Goal: Download file/media

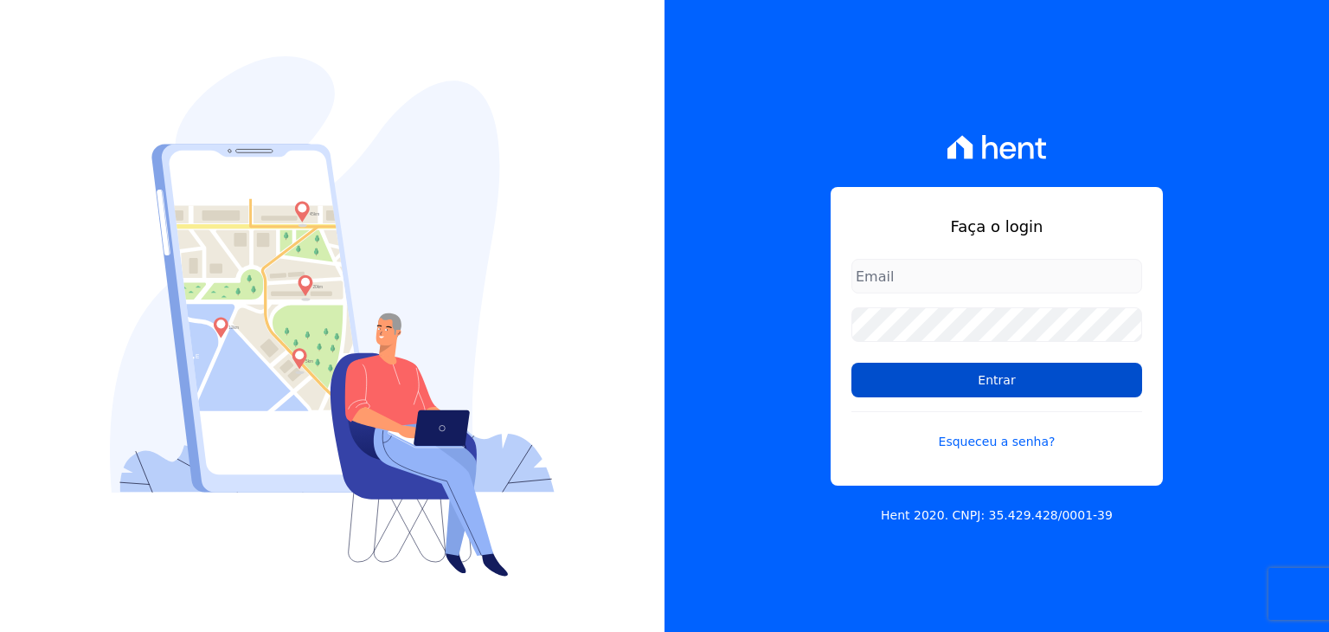
type input "matheussousa@construtoravitale.com.br"
click at [973, 385] on input "Entrar" at bounding box center [996, 380] width 291 height 35
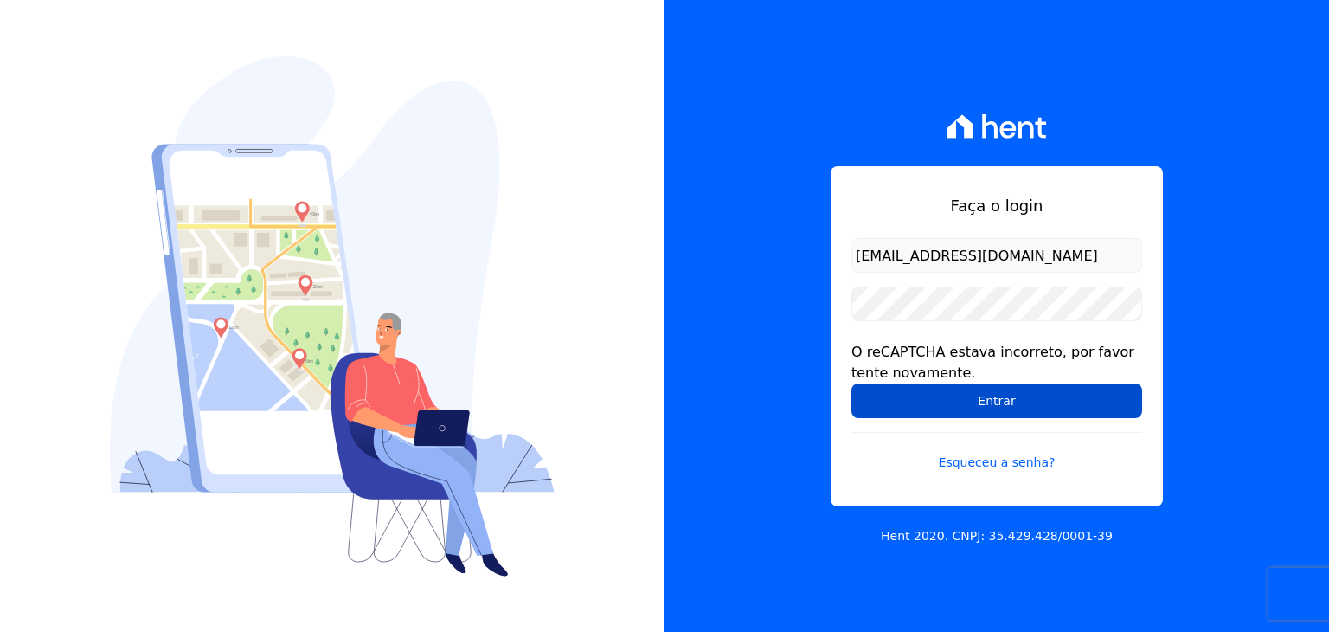
click at [947, 398] on input "Entrar" at bounding box center [996, 400] width 291 height 35
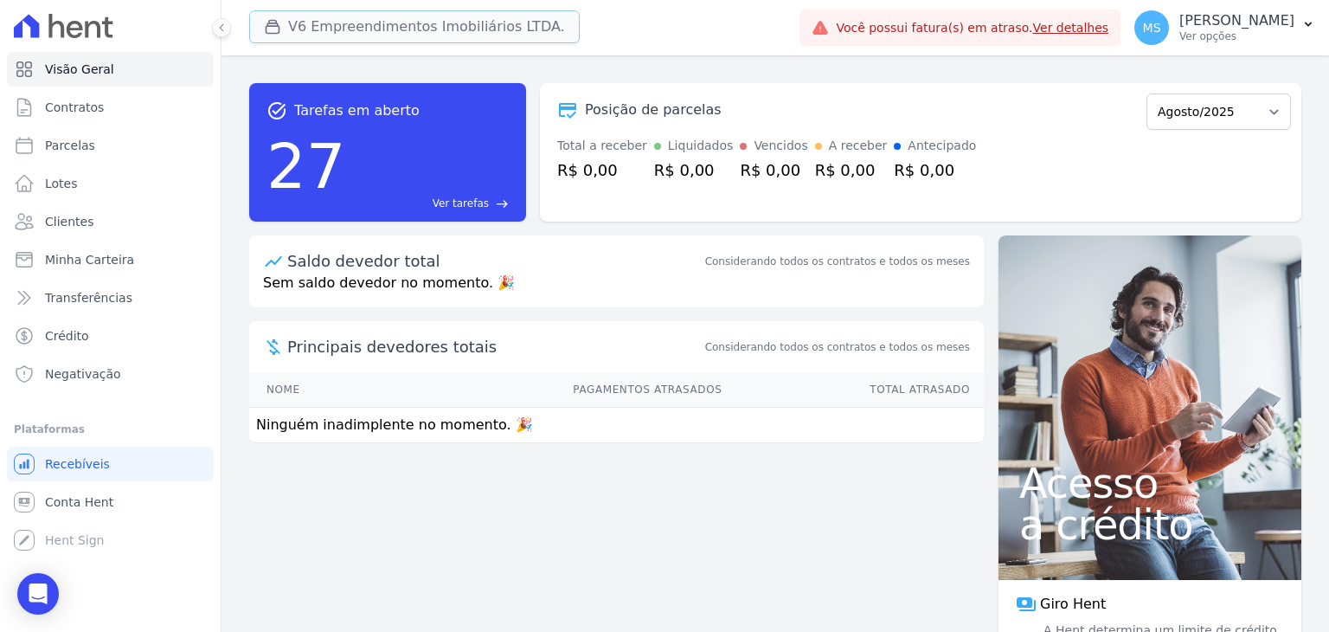
click at [433, 35] on button "V6 Empreendimentos Imobiliários LTDA." at bounding box center [414, 26] width 331 height 33
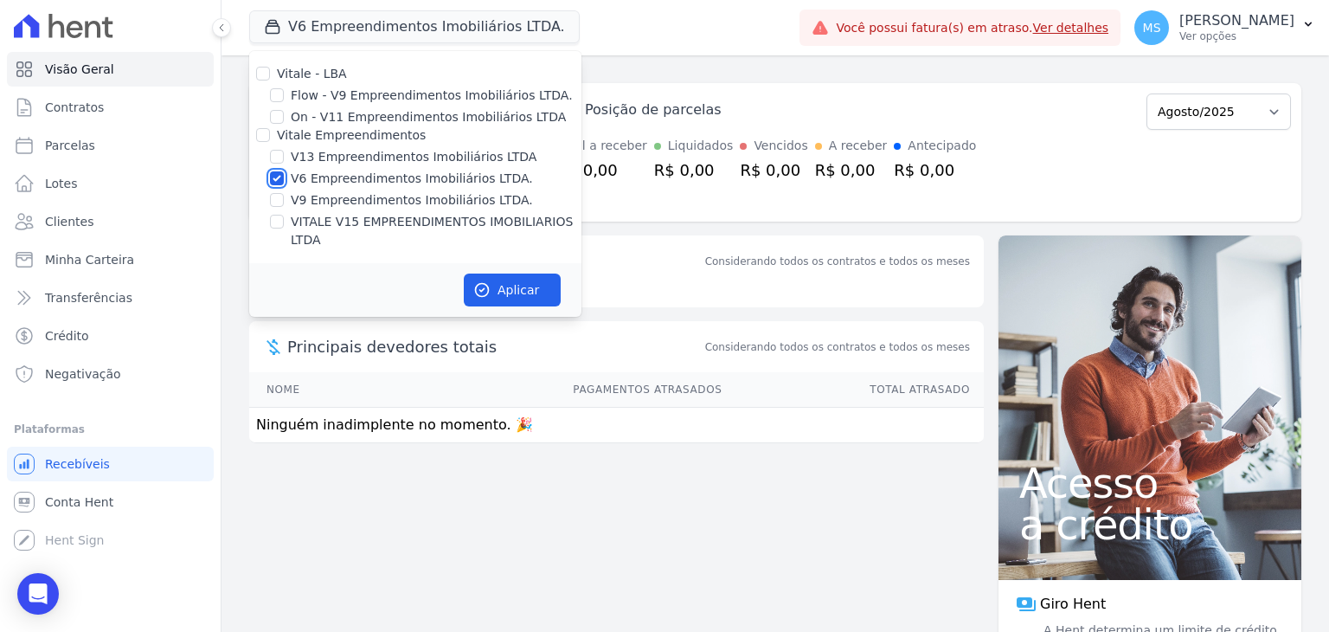
click at [274, 177] on input "V6 Empreendimentos Imobiliários LTDA." at bounding box center [277, 178] width 14 height 14
checkbox input "false"
click at [273, 225] on input "VITALE V15 EMPREENDIMENTOS IMOBILIARIOS LTDA" at bounding box center [277, 222] width 14 height 14
checkbox input "true"
click at [514, 280] on button "Aplicar" at bounding box center [512, 289] width 97 height 33
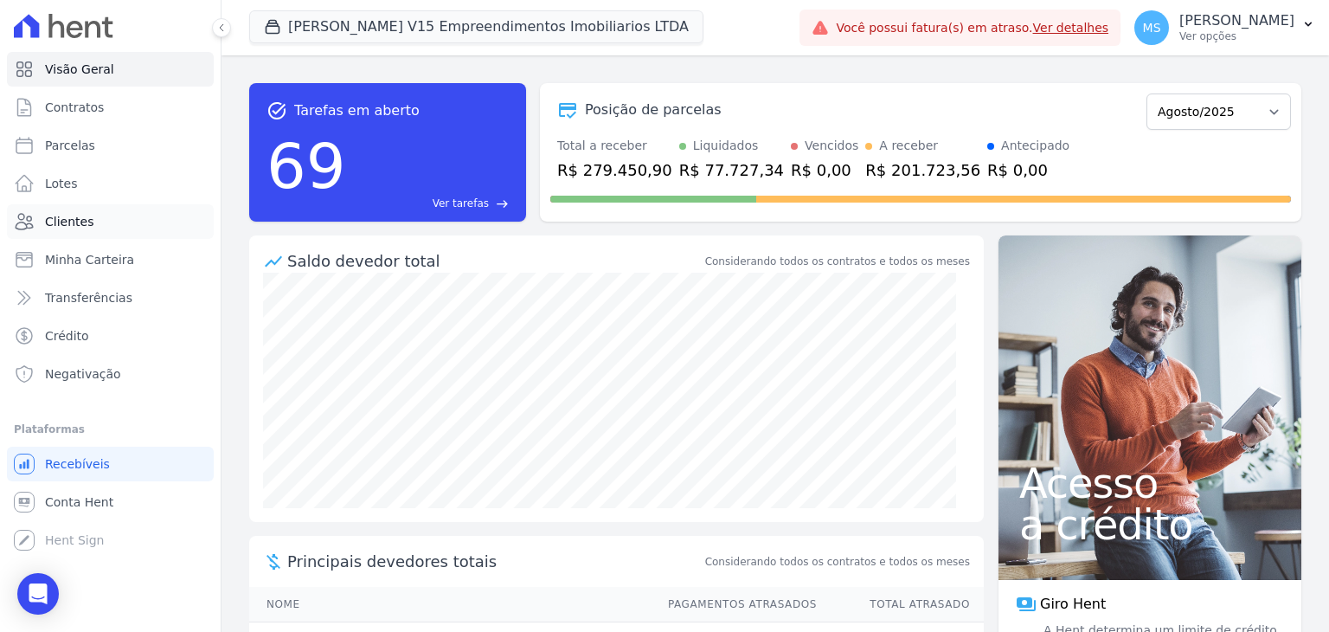
click at [46, 233] on link "Clientes" at bounding box center [110, 221] width 207 height 35
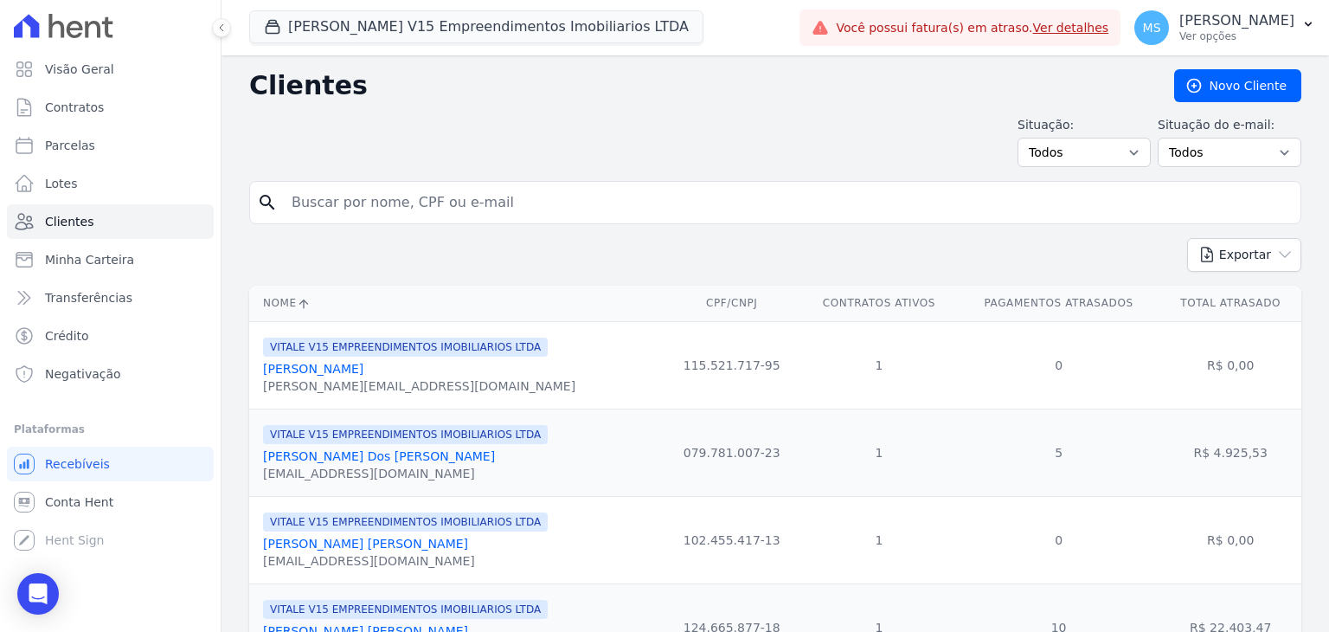
click at [341, 212] on input "search" at bounding box center [787, 202] width 1012 height 35
type input "leonardo ferreira"
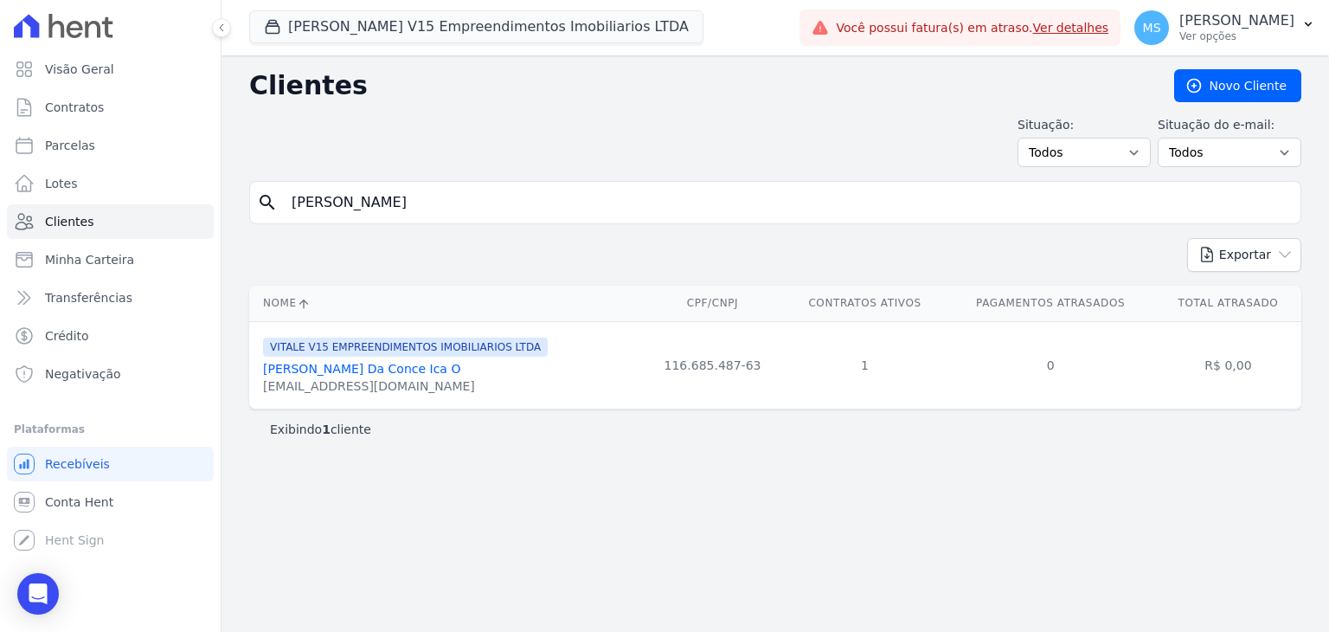
click at [379, 371] on link "Leonardo Ferreira Da Conce Ica O" at bounding box center [361, 369] width 197 height 14
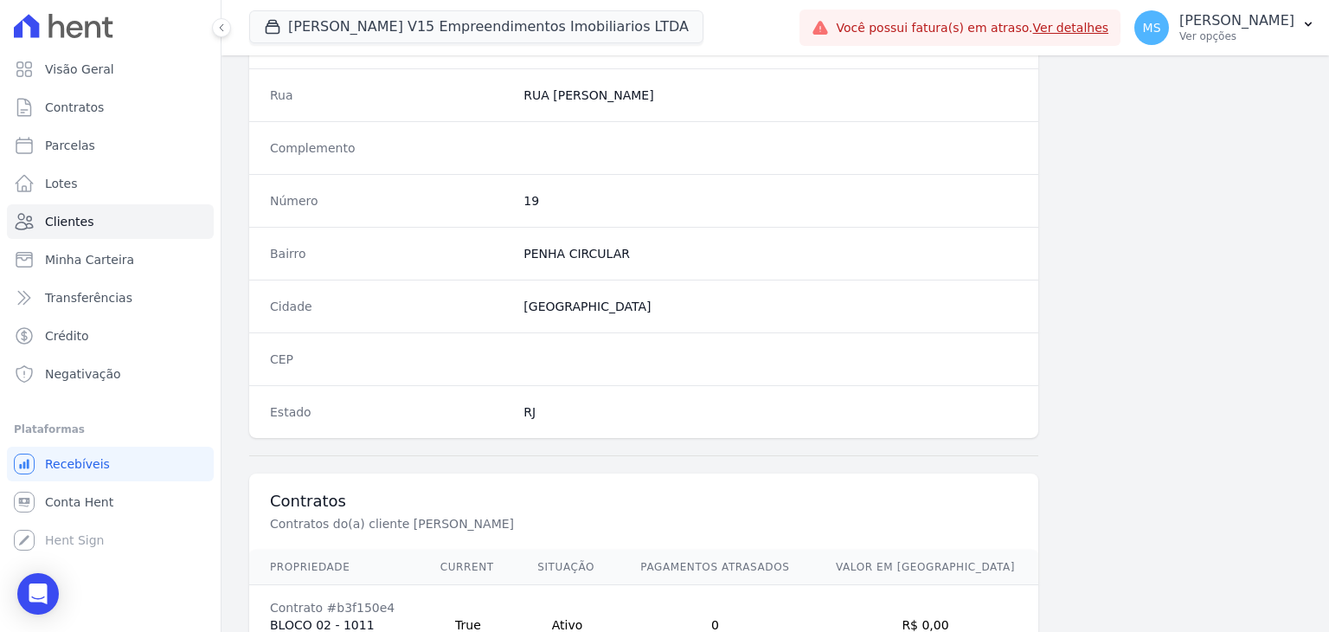
scroll to position [982, 0]
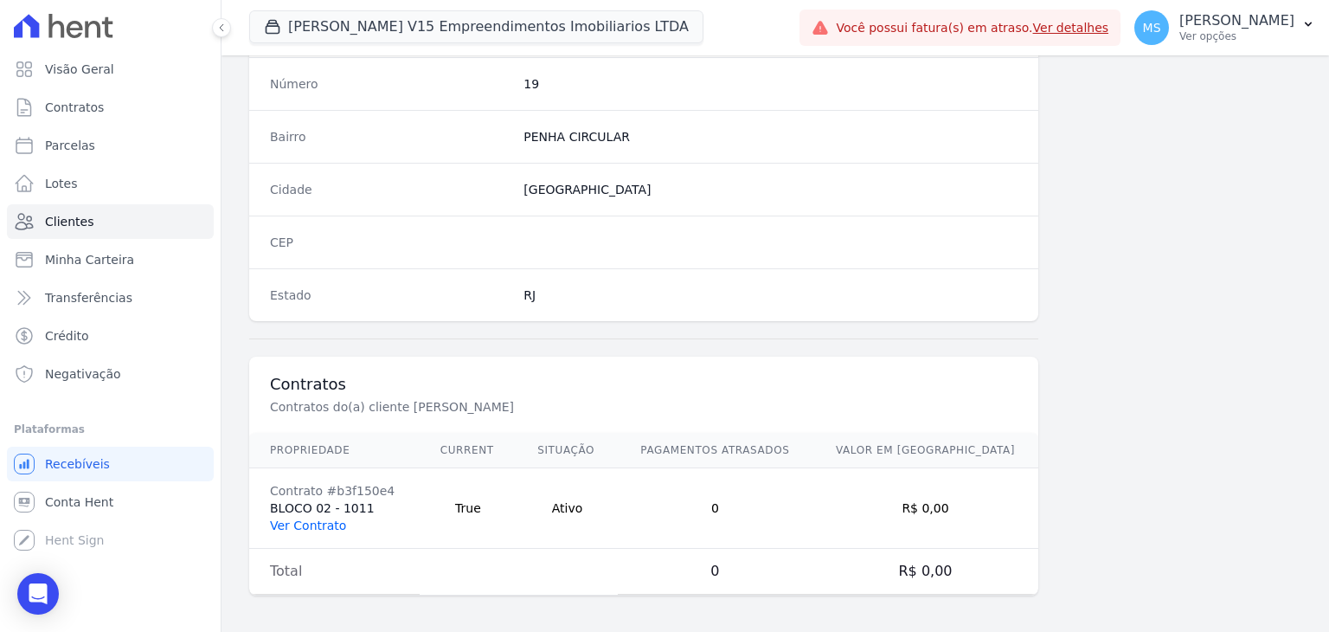
click at [298, 518] on link "Ver Contrato" at bounding box center [308, 525] width 76 height 14
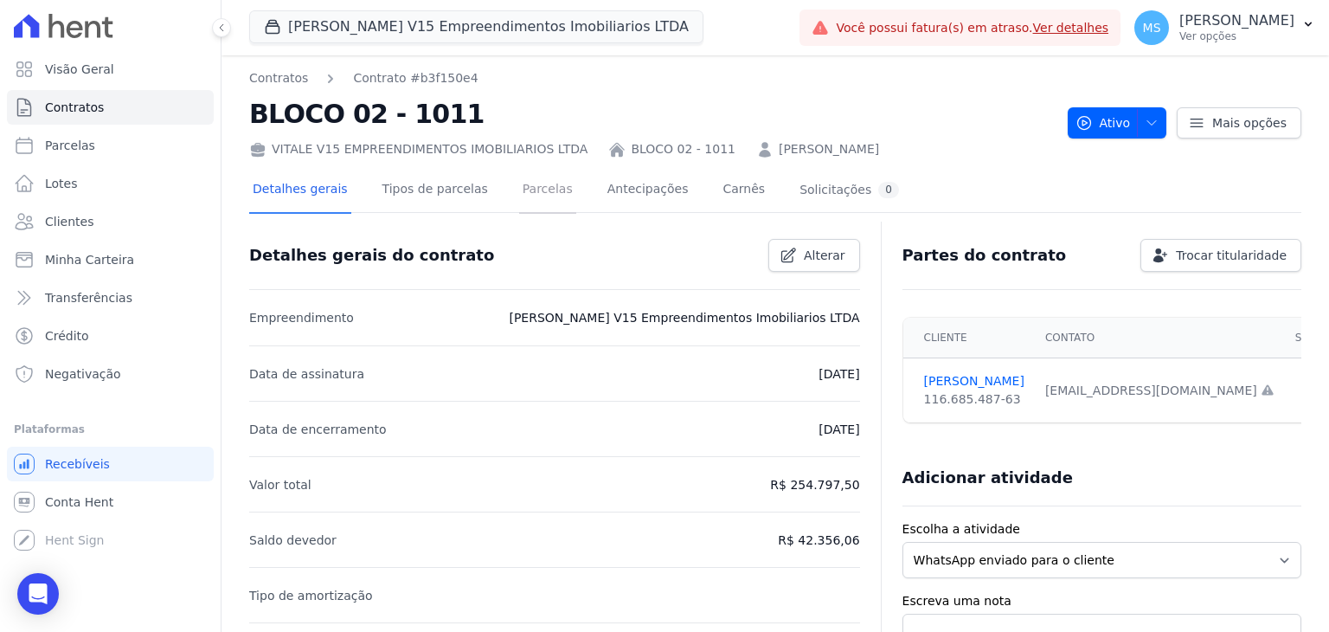
click at [532, 181] on link "Parcelas" at bounding box center [547, 191] width 57 height 46
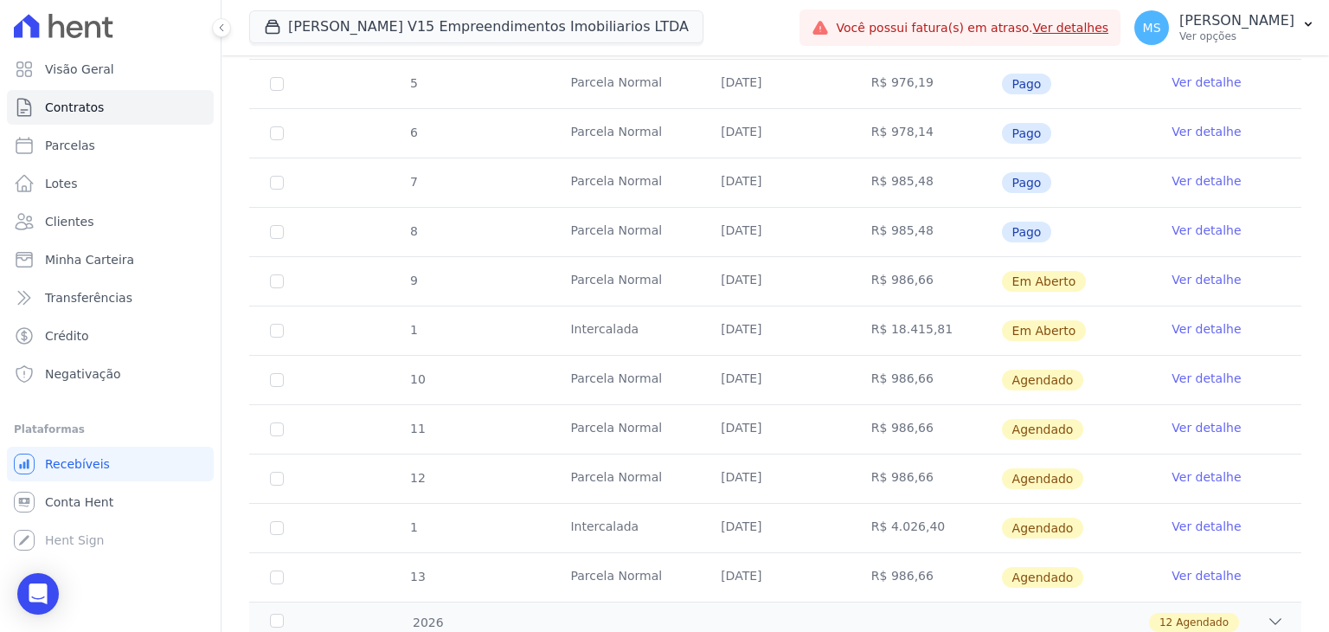
scroll to position [593, 0]
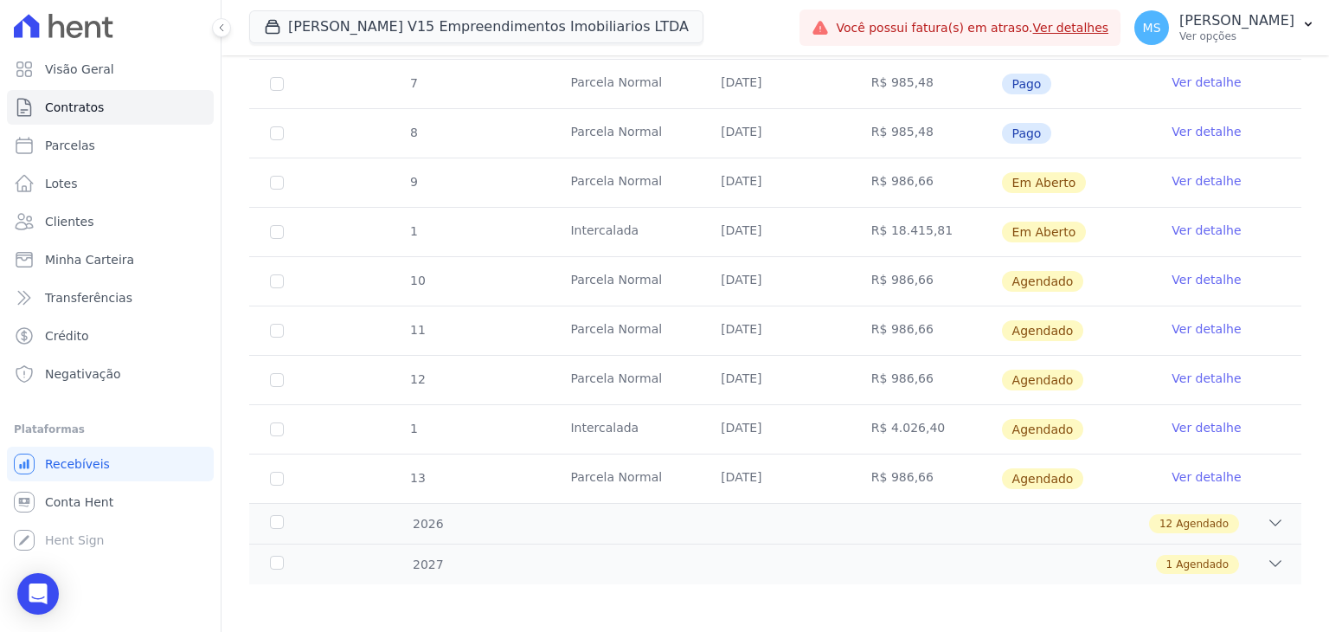
click at [1192, 177] on link "Ver detalhe" at bounding box center [1206, 180] width 69 height 17
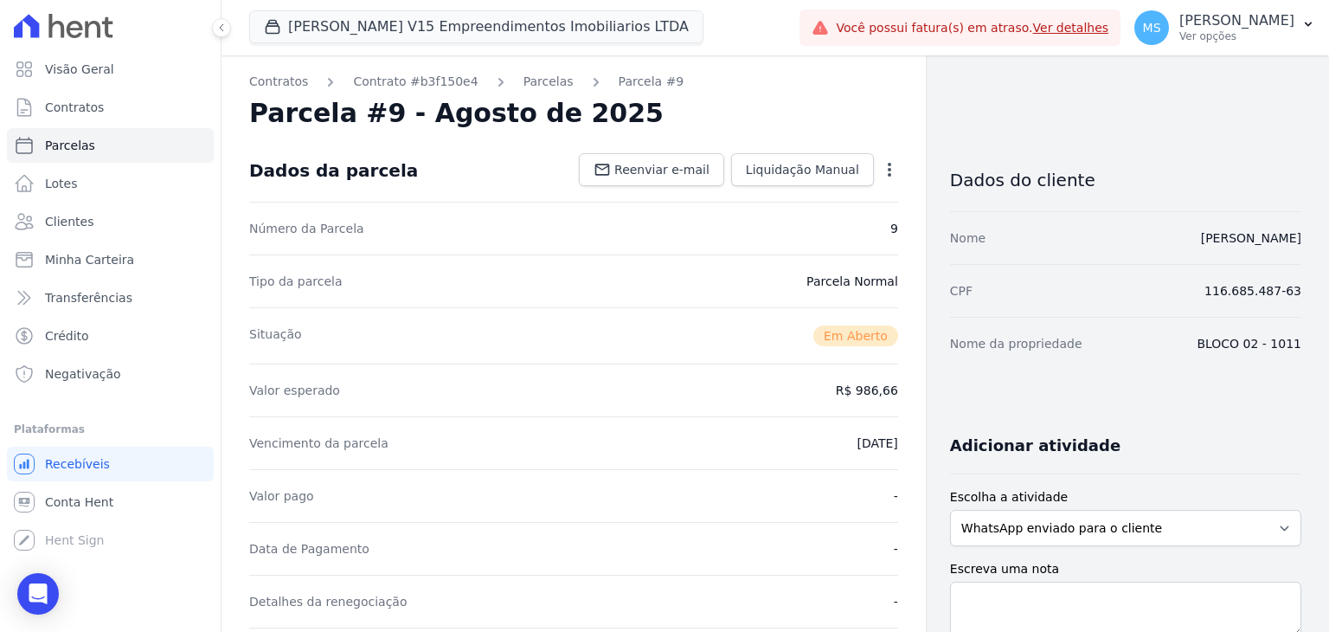
click at [881, 164] on icon "button" at bounding box center [889, 169] width 17 height 17
click at [789, 232] on link "Cancelar Cobrança" at bounding box center [815, 224] width 152 height 31
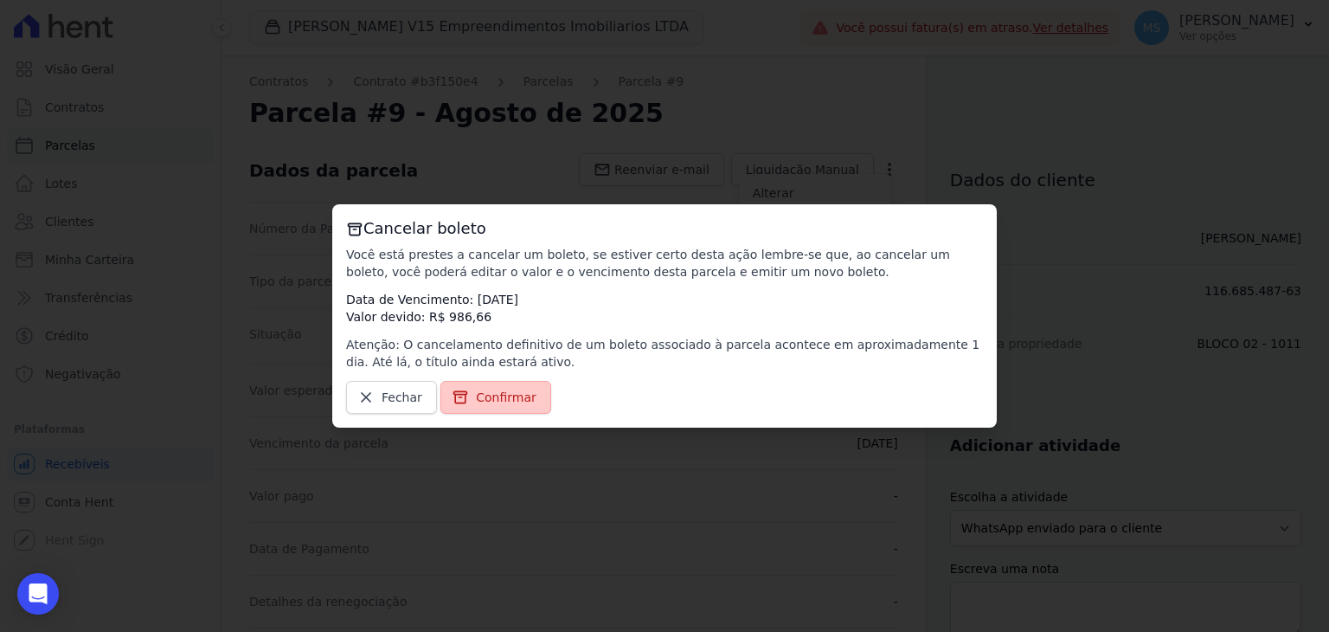
click at [492, 404] on span "Confirmar" at bounding box center [506, 396] width 61 height 17
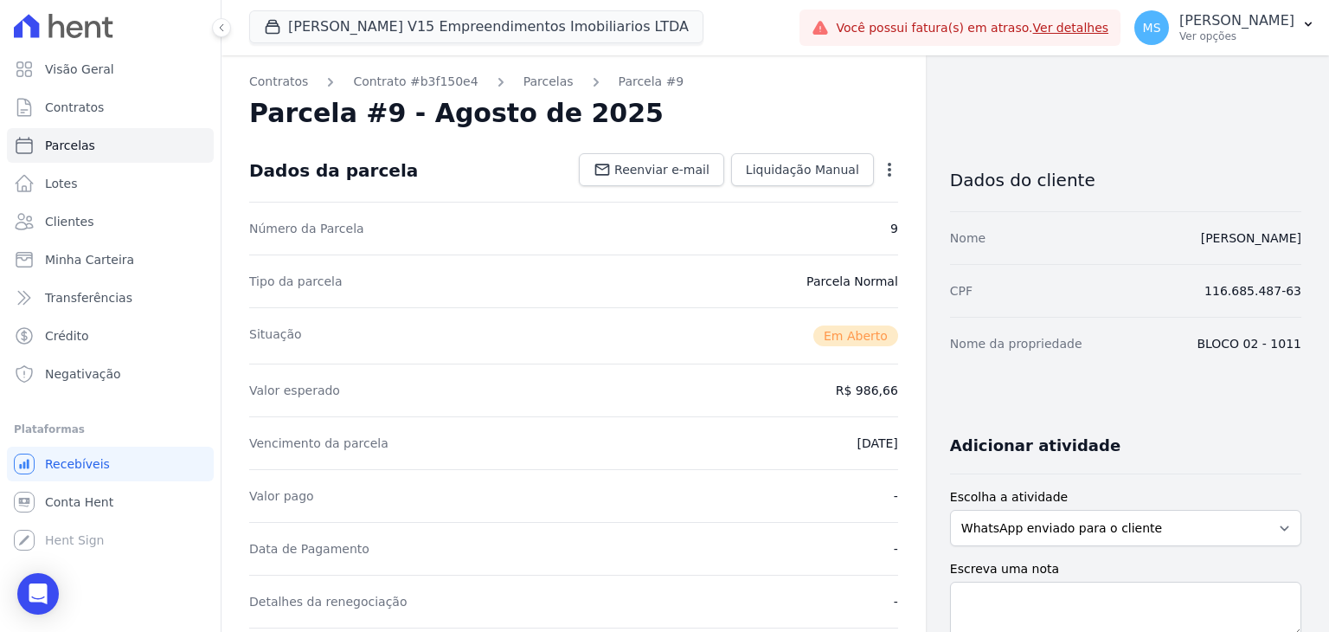
click at [888, 164] on icon "button" at bounding box center [889, 170] width 3 height 14
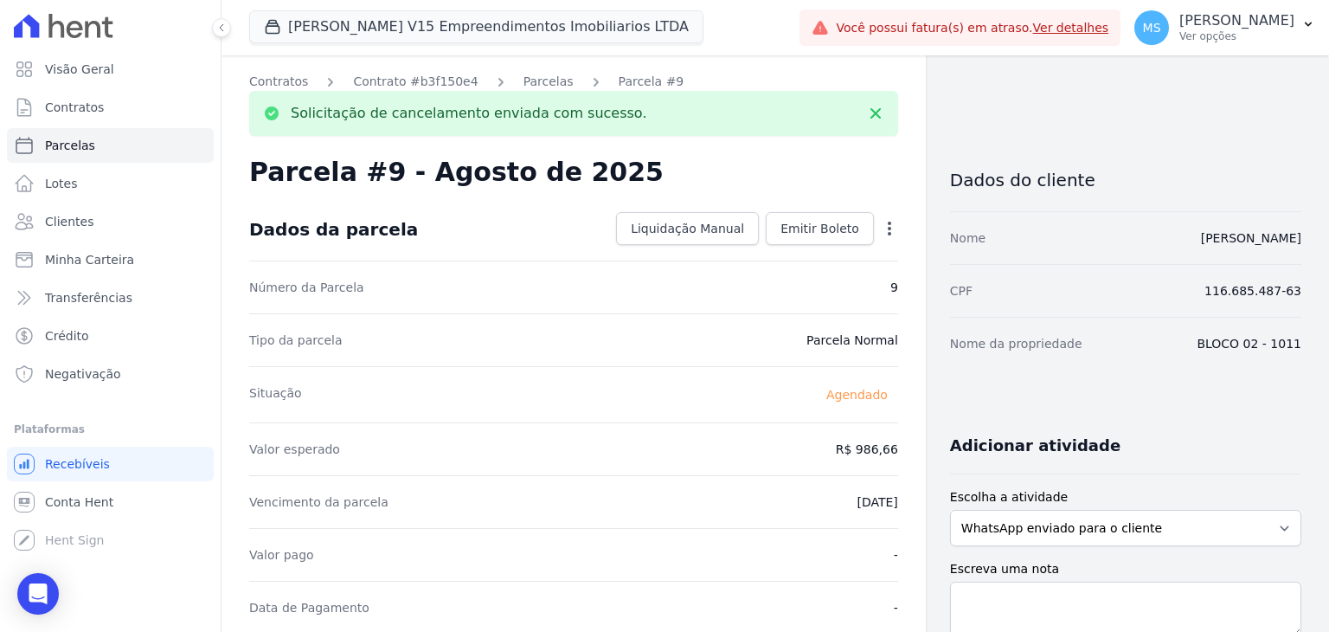
click at [887, 228] on icon "button" at bounding box center [889, 228] width 17 height 17
click at [523, 80] on link "Parcelas" at bounding box center [548, 82] width 50 height 18
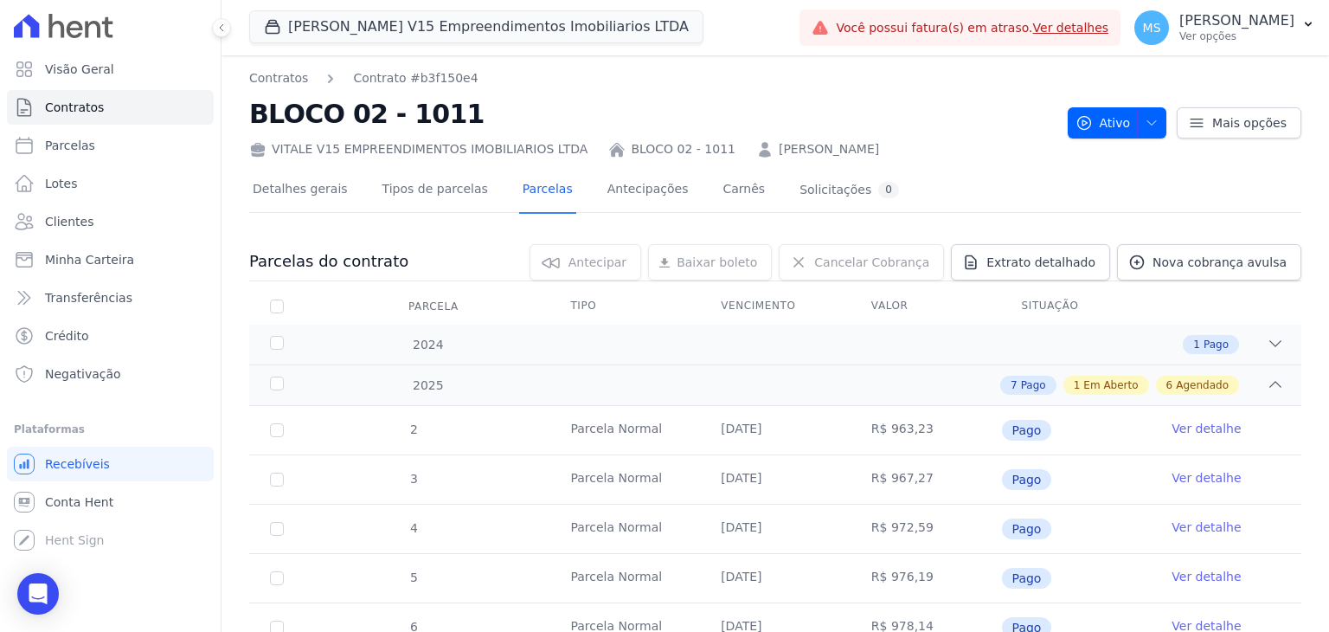
scroll to position [519, 0]
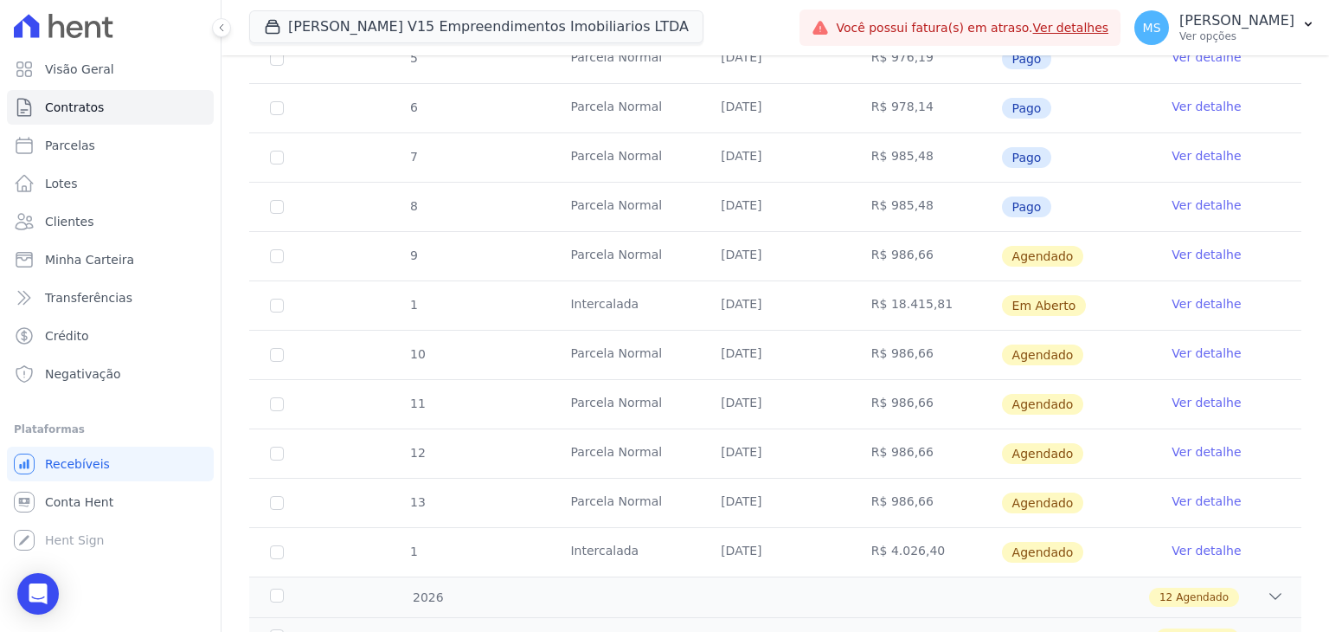
click at [1172, 299] on link "Ver detalhe" at bounding box center [1206, 303] width 69 height 17
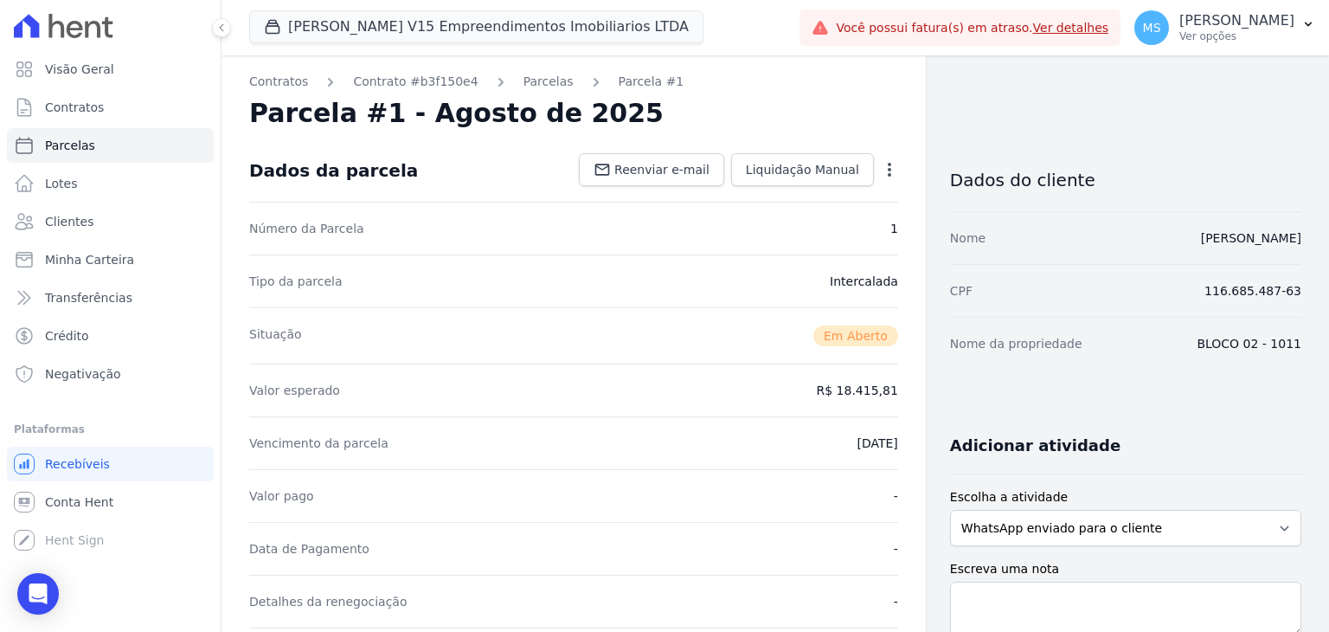
click at [886, 168] on icon "button" at bounding box center [889, 169] width 17 height 17
click at [780, 231] on link "Cancelar Cobrança" at bounding box center [815, 224] width 152 height 31
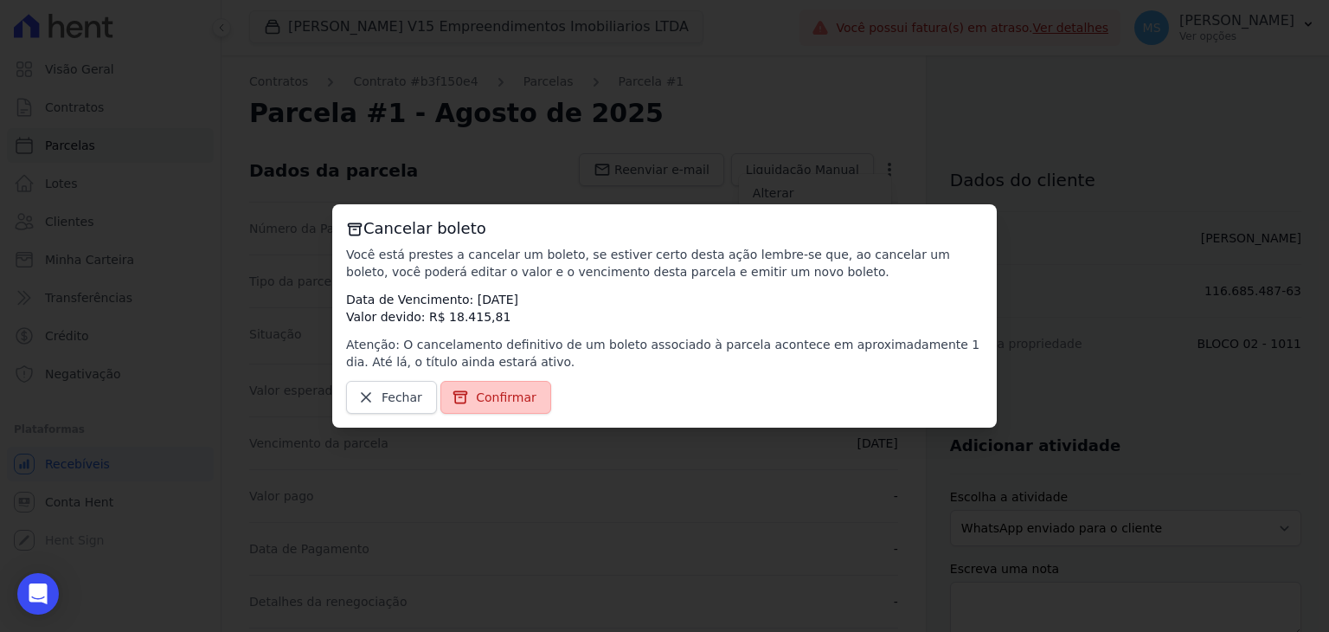
click at [494, 386] on link "Confirmar" at bounding box center [495, 397] width 111 height 33
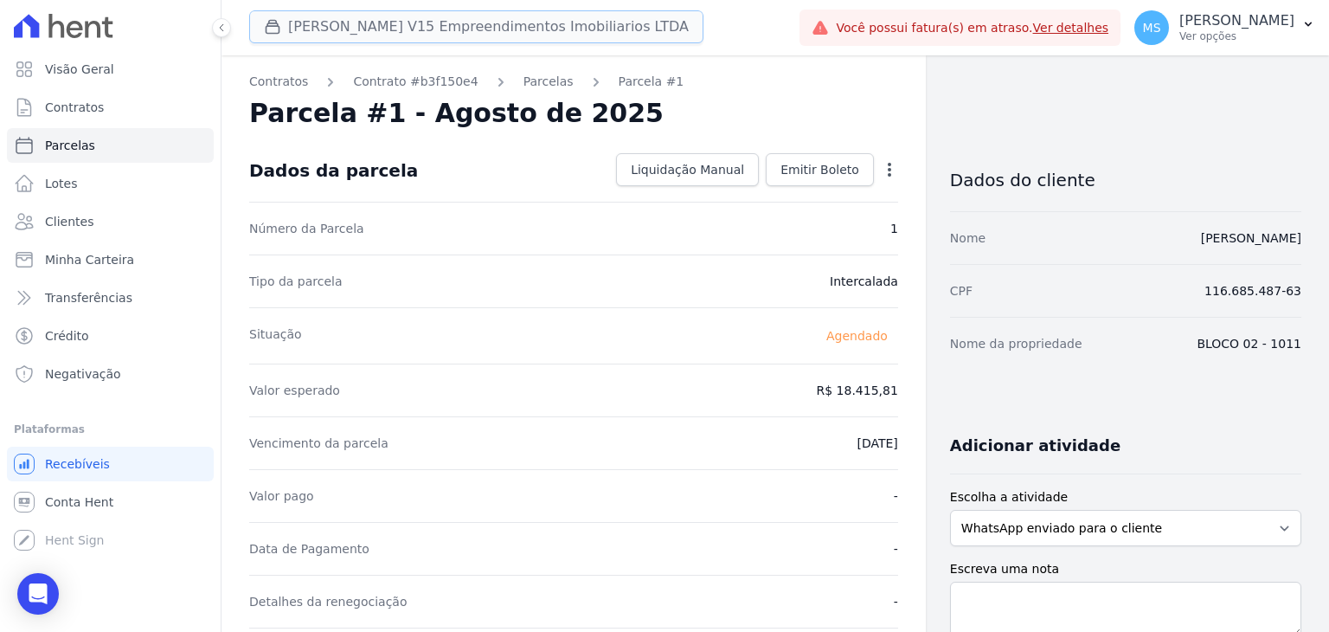
click at [360, 22] on button "Vitale V15 Empreendimentos Imobiliarios LTDA" at bounding box center [476, 26] width 454 height 33
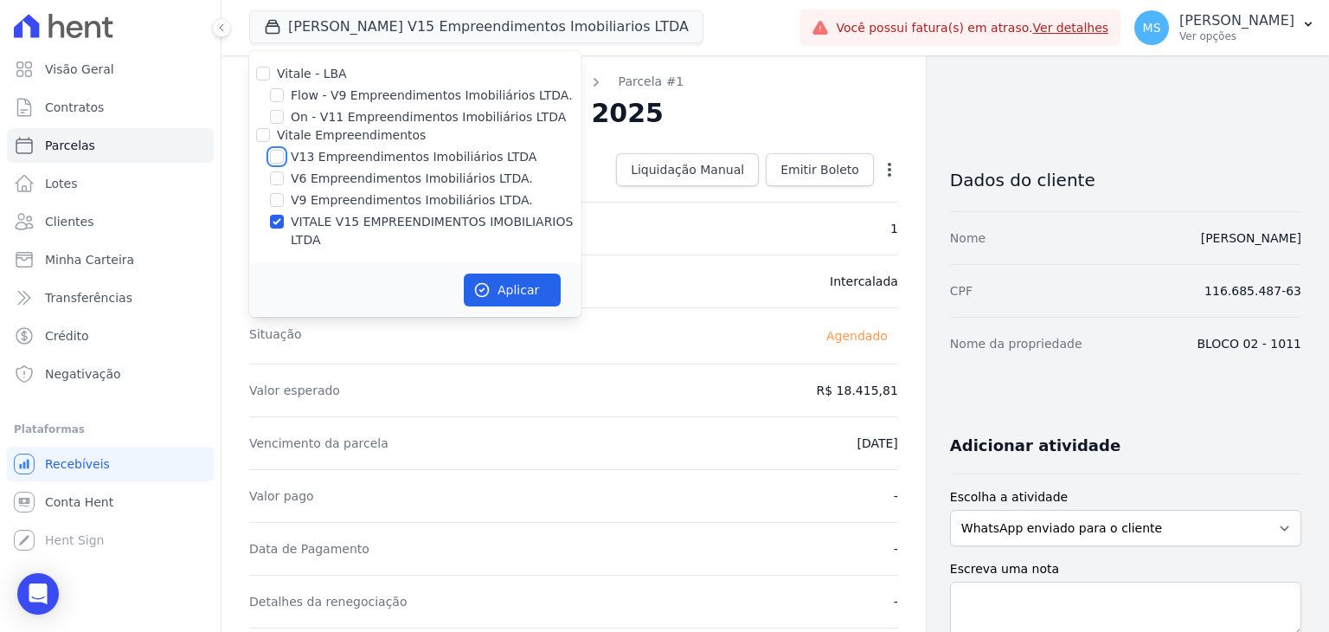
click at [277, 158] on input "V13 Empreendimentos Imobiliários LTDA" at bounding box center [277, 157] width 14 height 14
checkbox input "true"
click at [515, 275] on button "Aplicar" at bounding box center [512, 289] width 97 height 33
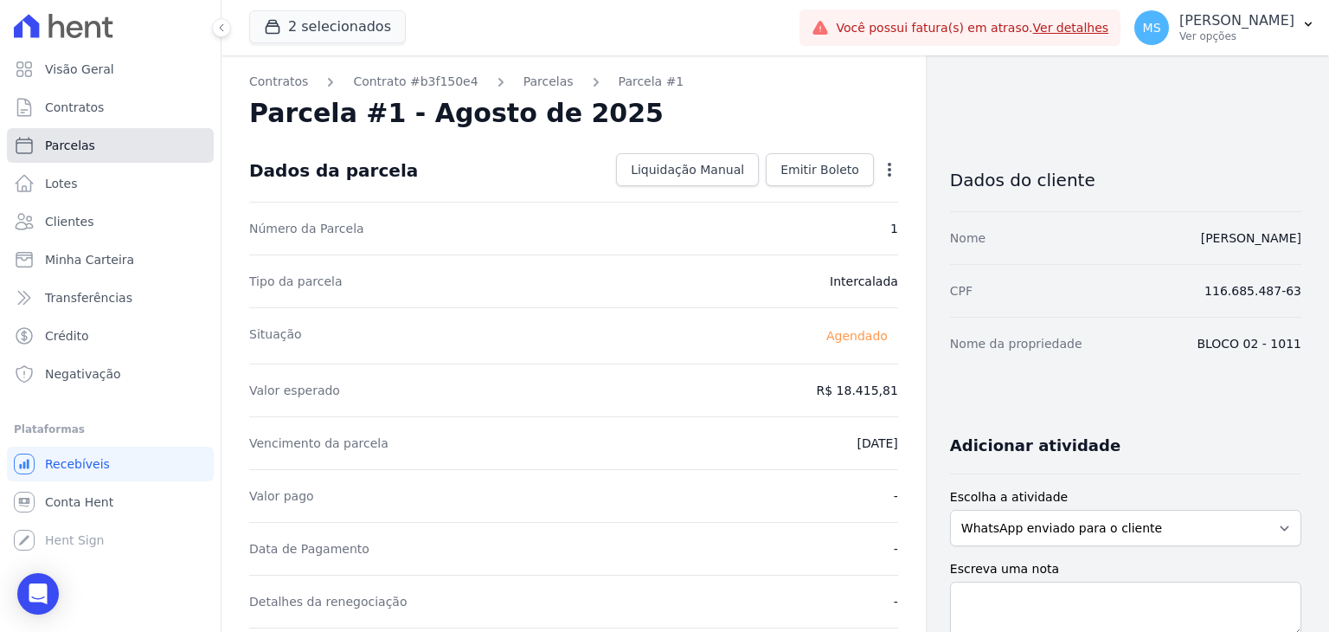
click at [80, 143] on span "Parcelas" at bounding box center [70, 145] width 50 height 17
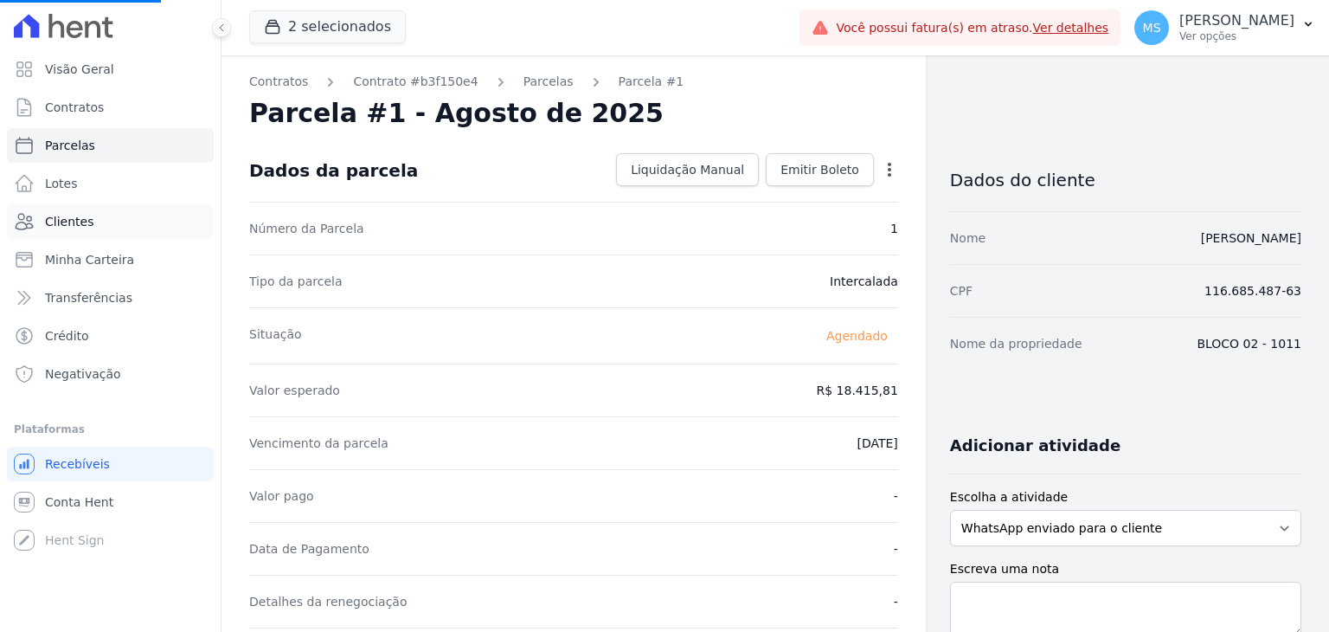
select select
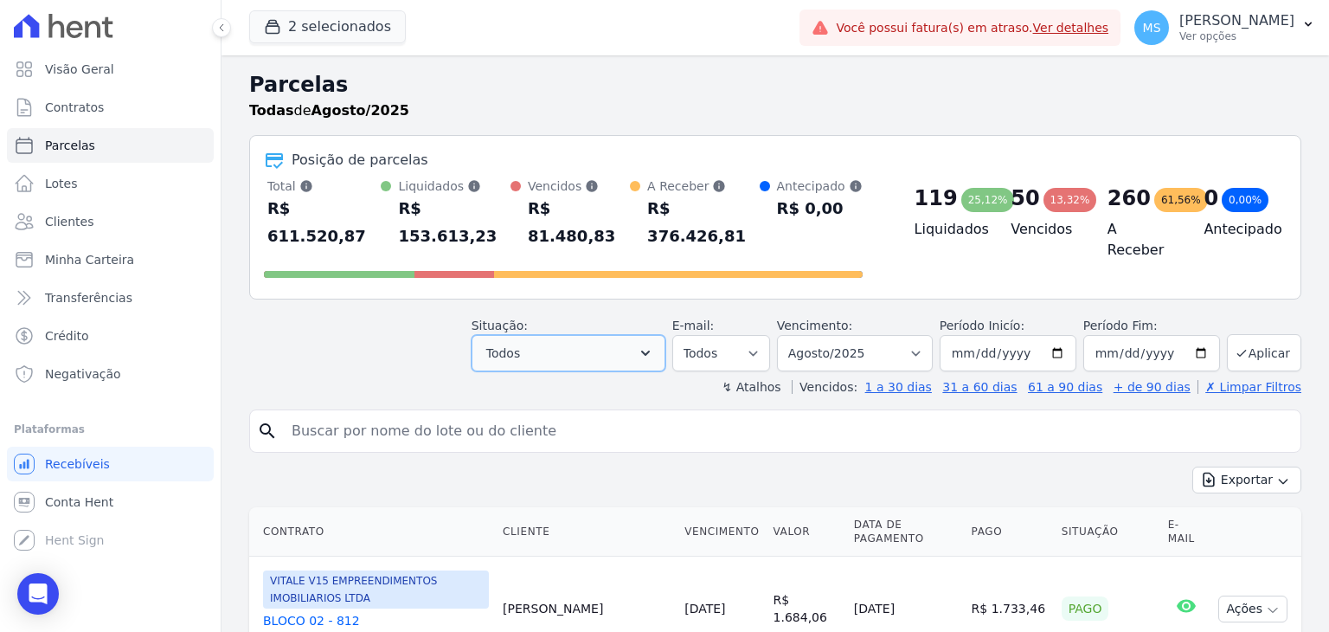
click at [520, 343] on span "Todos" at bounding box center [503, 353] width 34 height 21
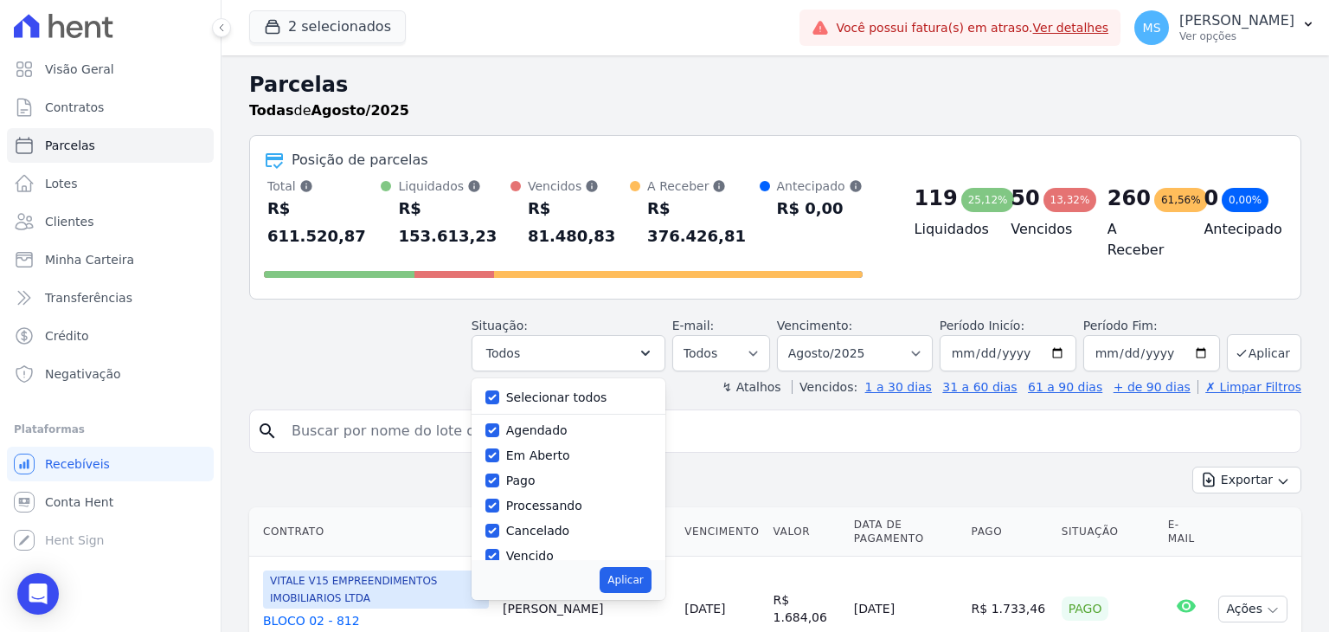
click at [526, 390] on label "Selecionar todos" at bounding box center [556, 397] width 101 height 14
click at [499, 390] on input "Selecionar todos" at bounding box center [492, 397] width 14 height 14
checkbox input "false"
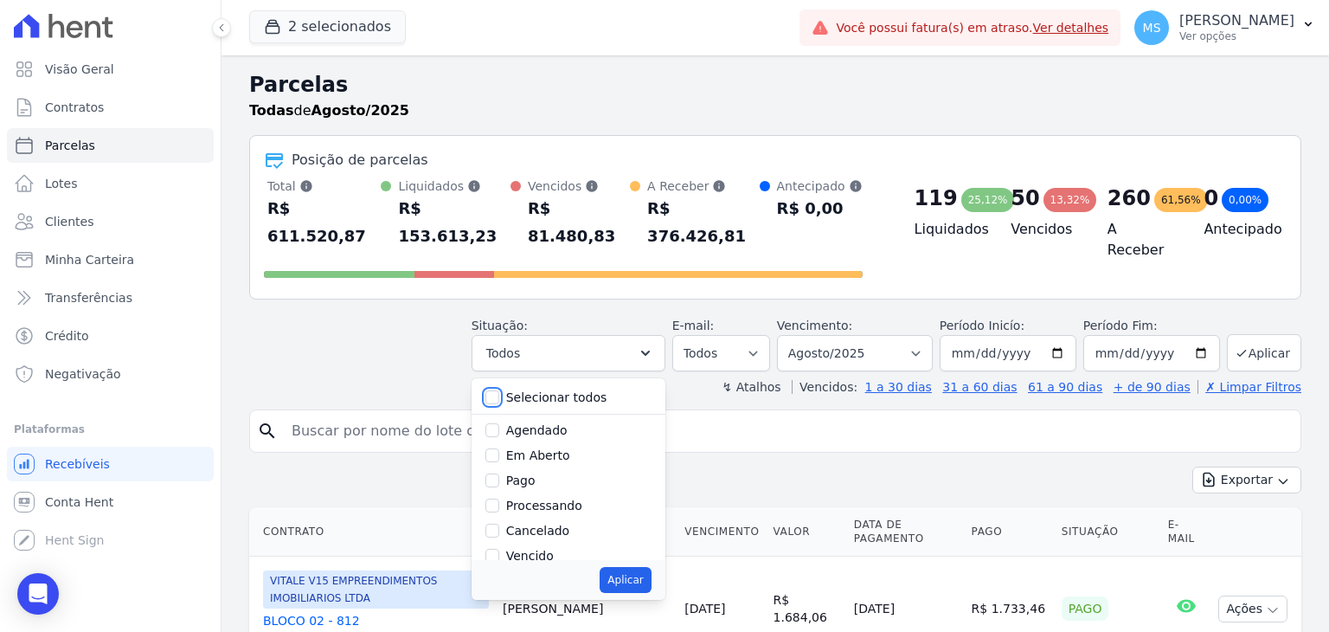
checkbox input "false"
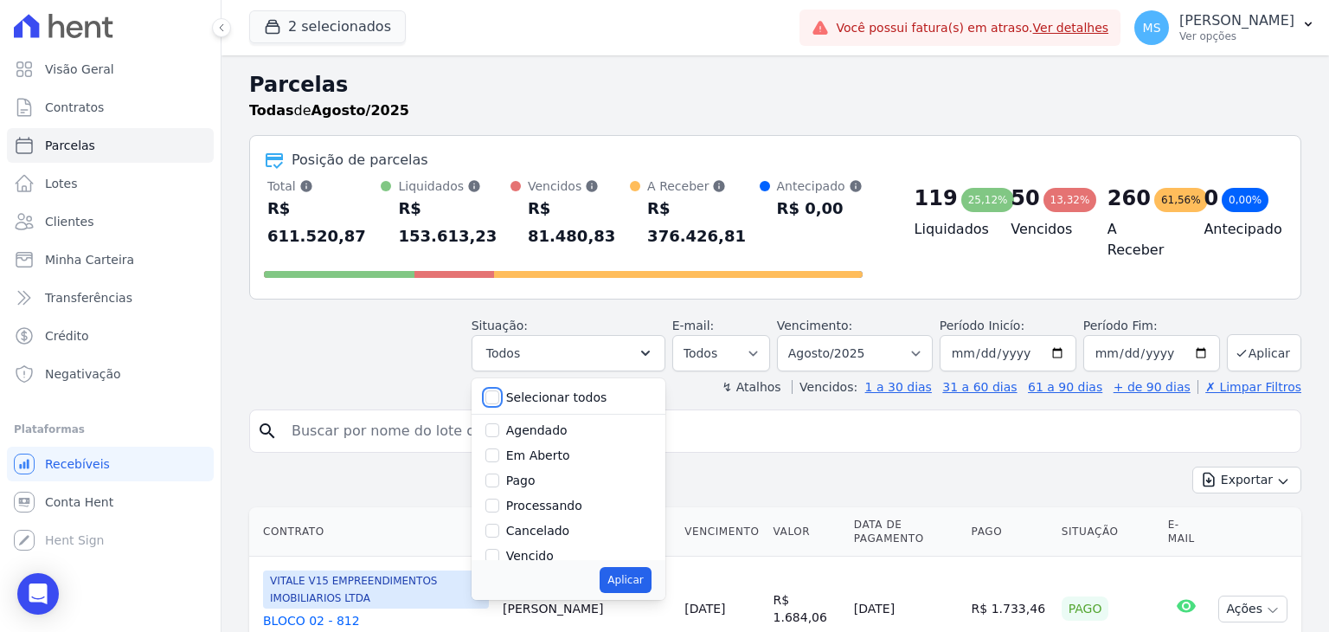
checkbox input "false"
click at [518, 418] on div "Agendado" at bounding box center [568, 430] width 166 height 25
click at [499, 473] on input "Pago" at bounding box center [492, 480] width 14 height 14
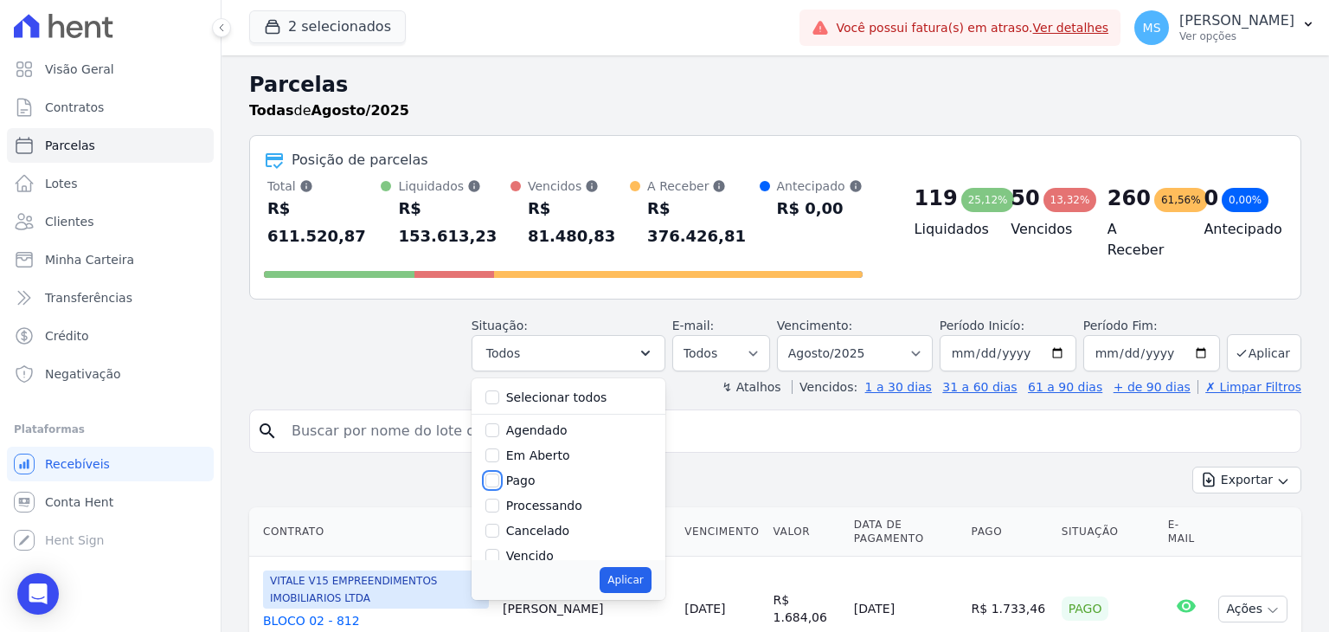
checkbox input "true"
click at [499, 498] on input "Processando" at bounding box center [492, 505] width 14 height 14
checkbox input "true"
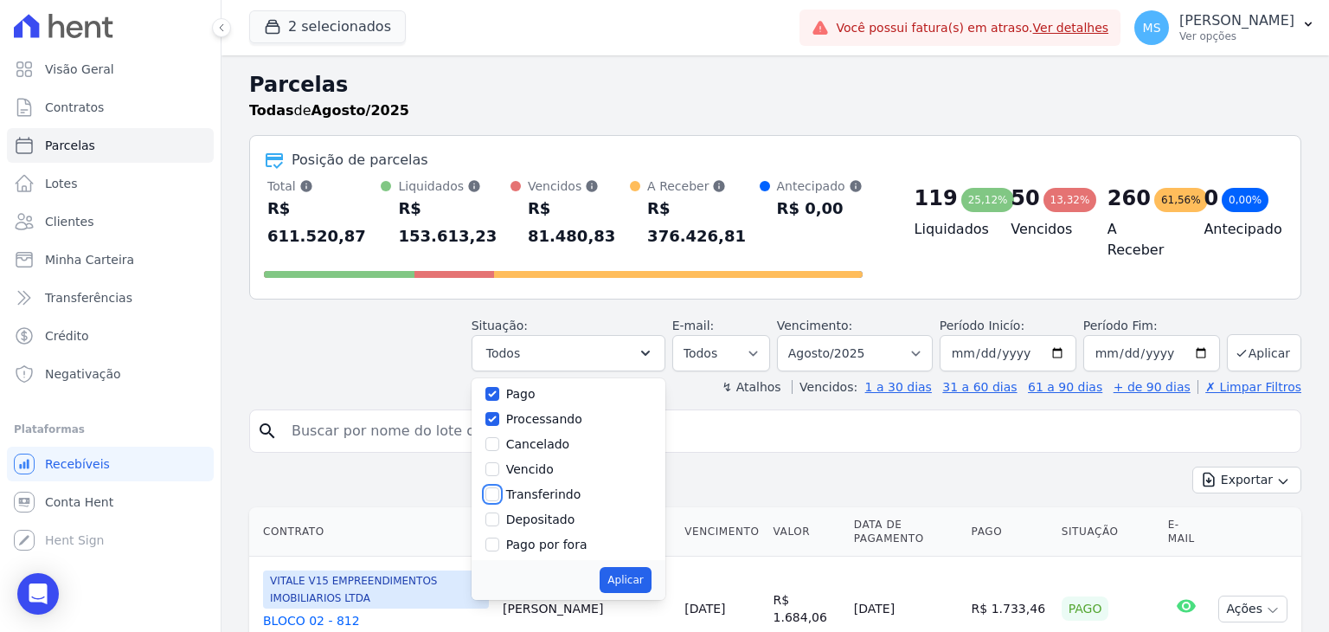
click at [499, 487] on input "Transferindo" at bounding box center [492, 494] width 14 height 14
checkbox input "true"
click at [499, 510] on div at bounding box center [492, 518] width 14 height 17
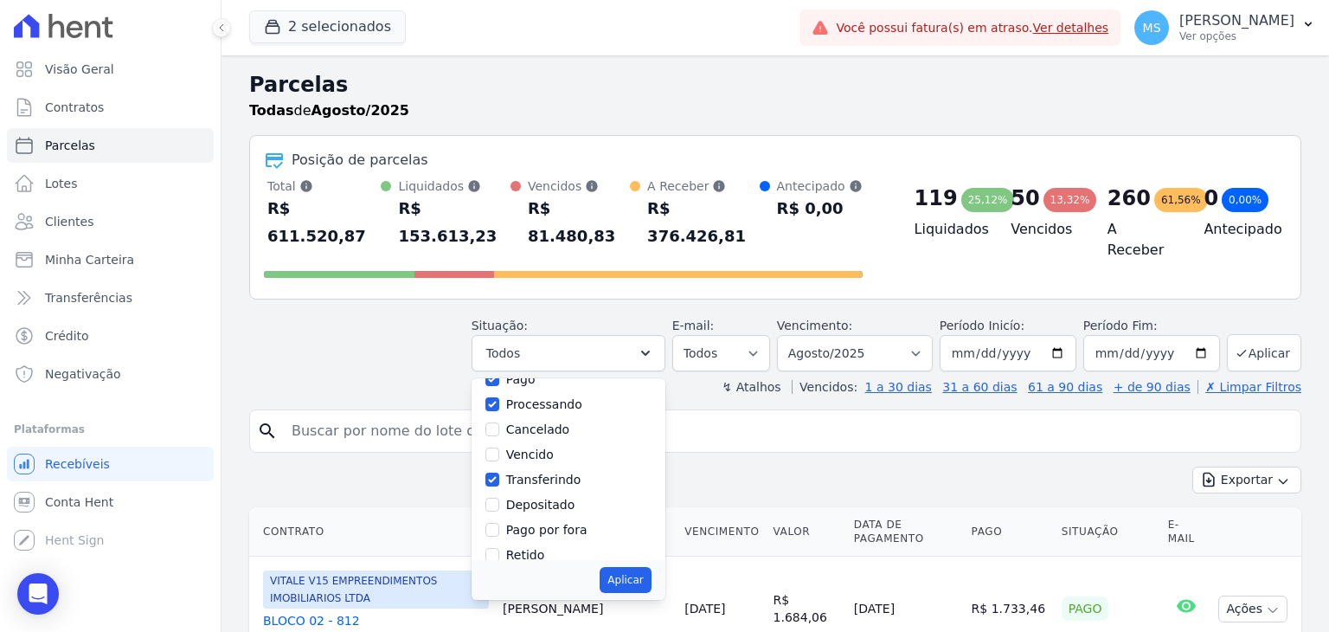
scroll to position [115, 0]
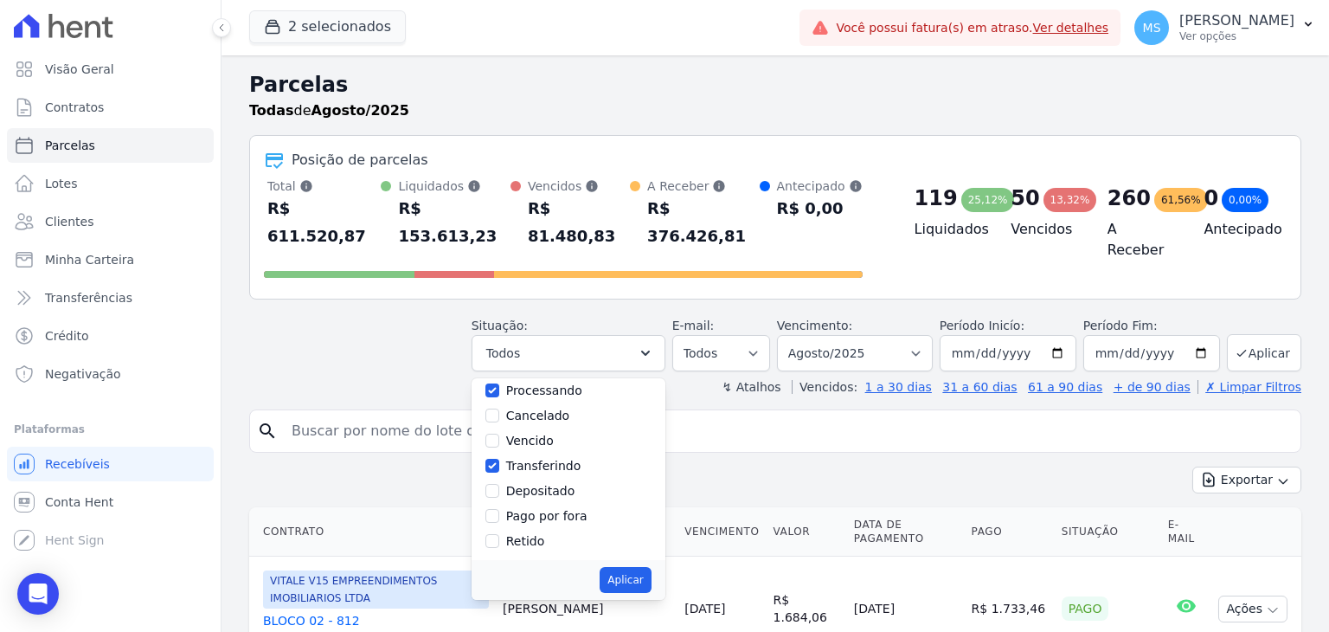
click at [523, 484] on label "Depositado" at bounding box center [540, 491] width 69 height 14
click at [499, 484] on input "Depositado" at bounding box center [492, 491] width 14 height 14
checkbox input "true"
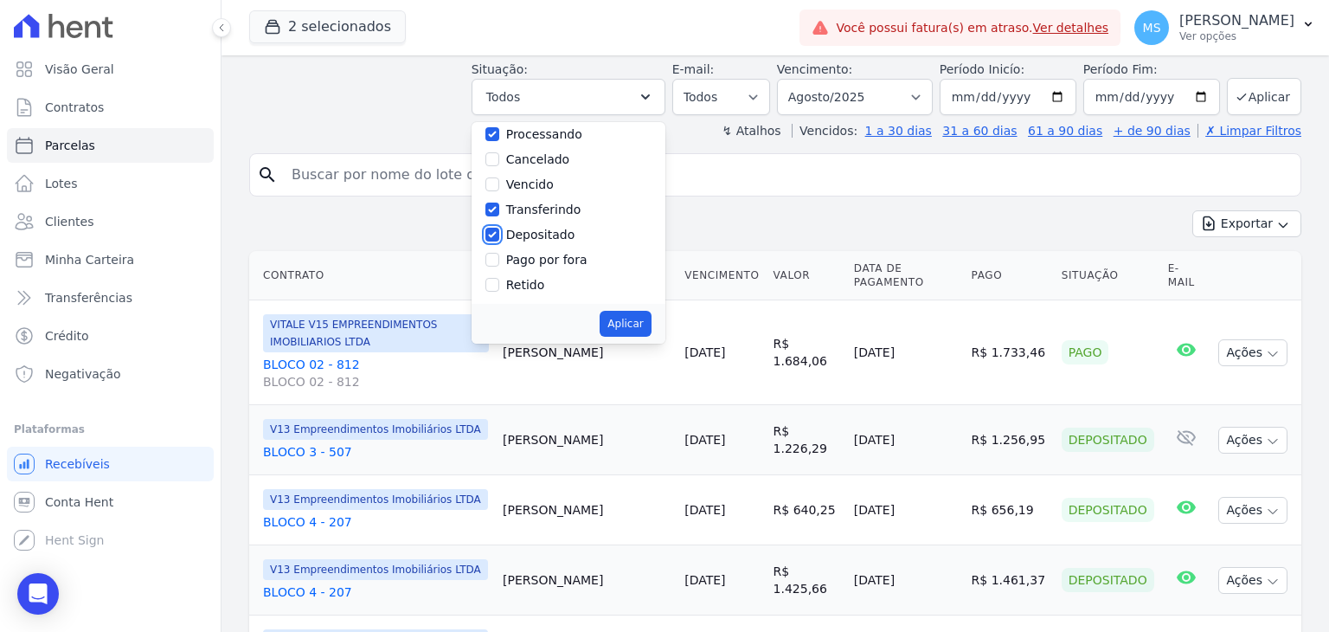
scroll to position [260, 0]
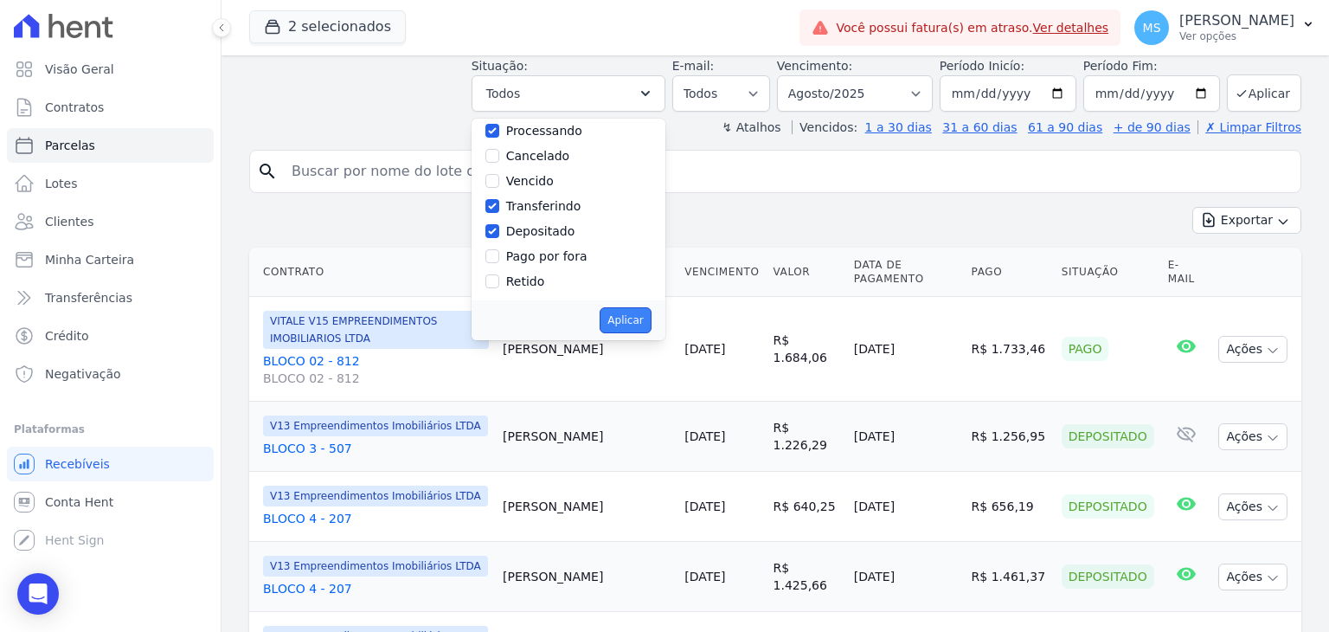
click at [633, 307] on button "Aplicar" at bounding box center [625, 320] width 51 height 26
select select "paid"
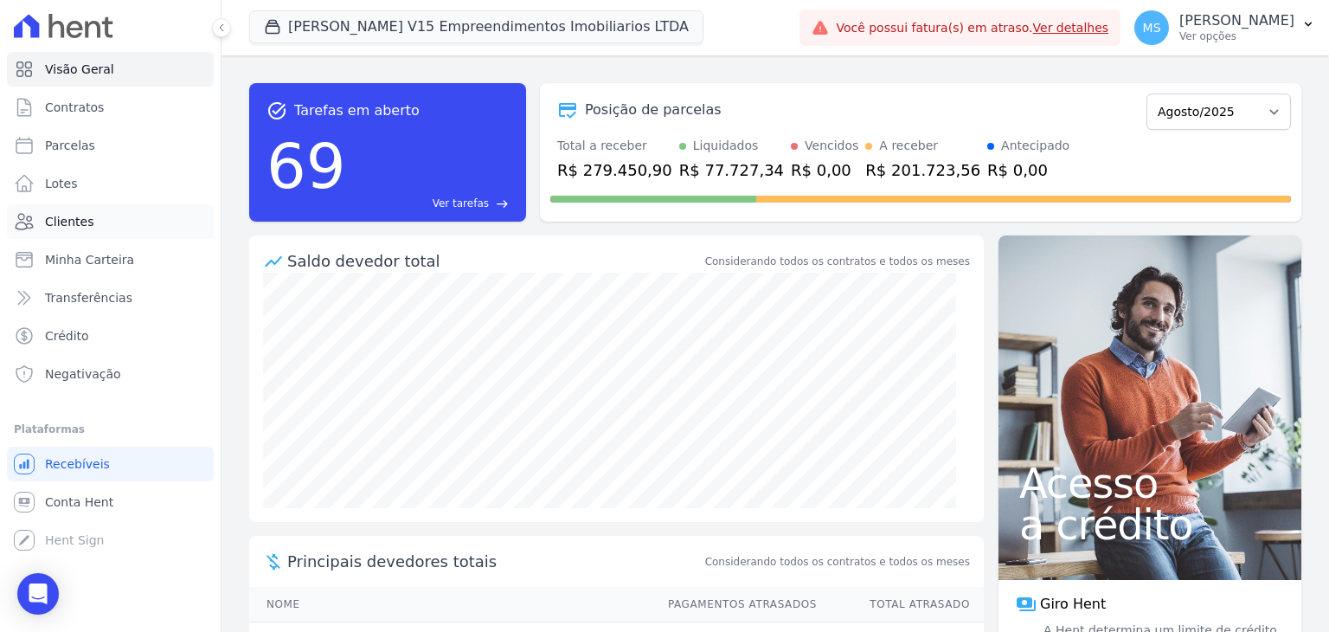
click at [61, 220] on span "Clientes" at bounding box center [69, 221] width 48 height 17
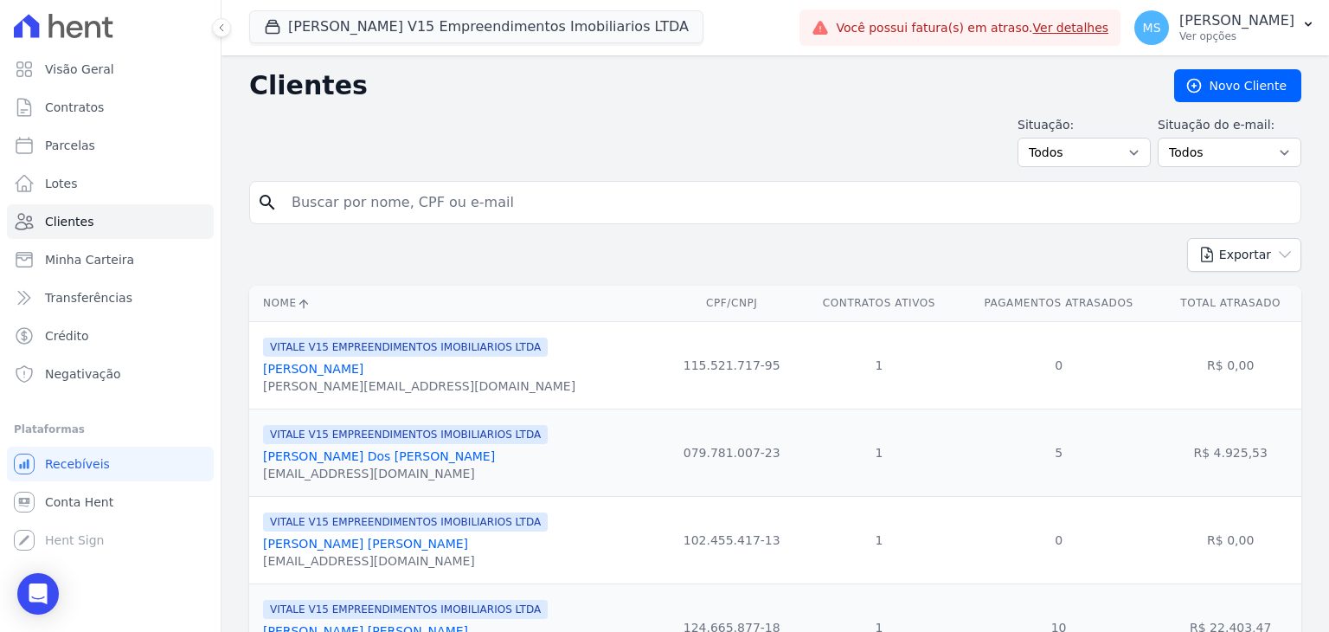
click at [324, 206] on input "search" at bounding box center [787, 202] width 1012 height 35
type input "a"
type input "anderson nascimento"
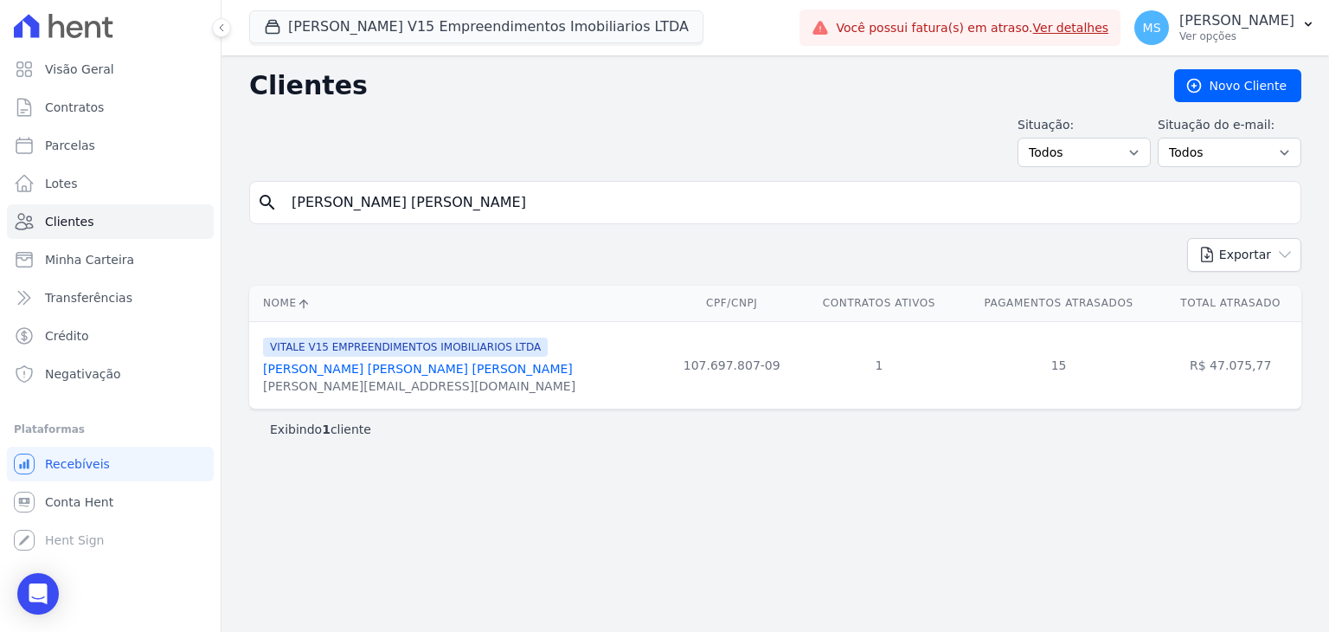
click at [392, 376] on link "Anderson Nascimento De Carvalho" at bounding box center [418, 369] width 310 height 14
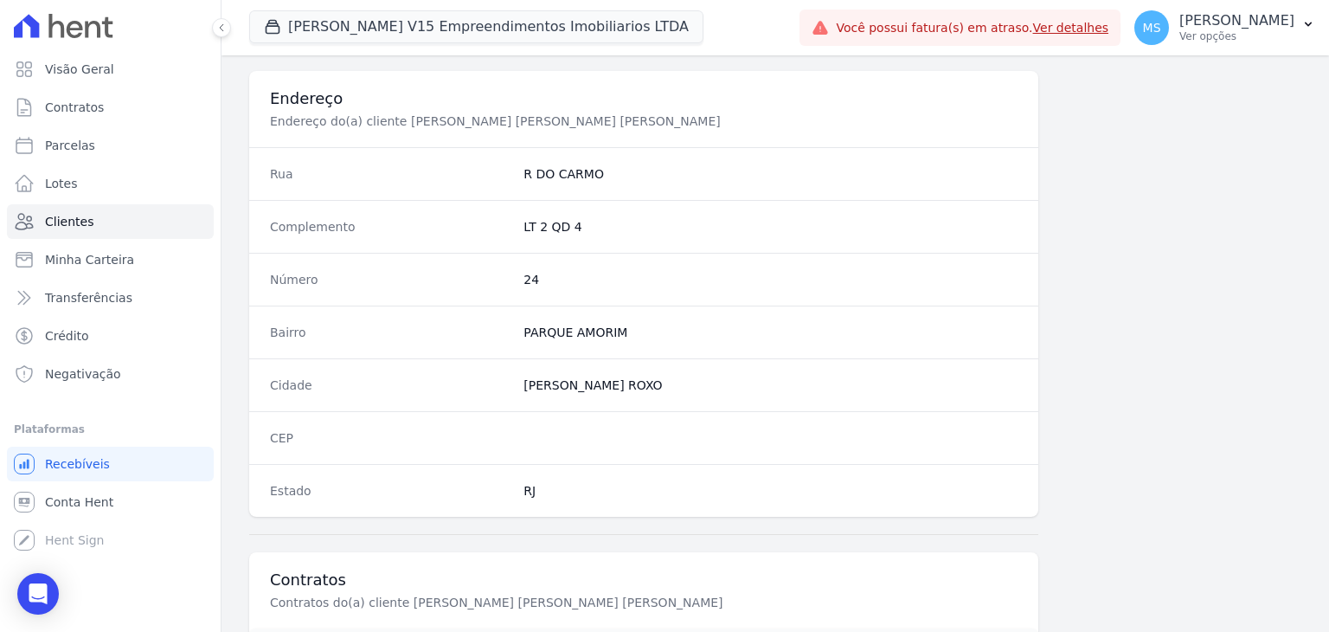
scroll to position [952, 0]
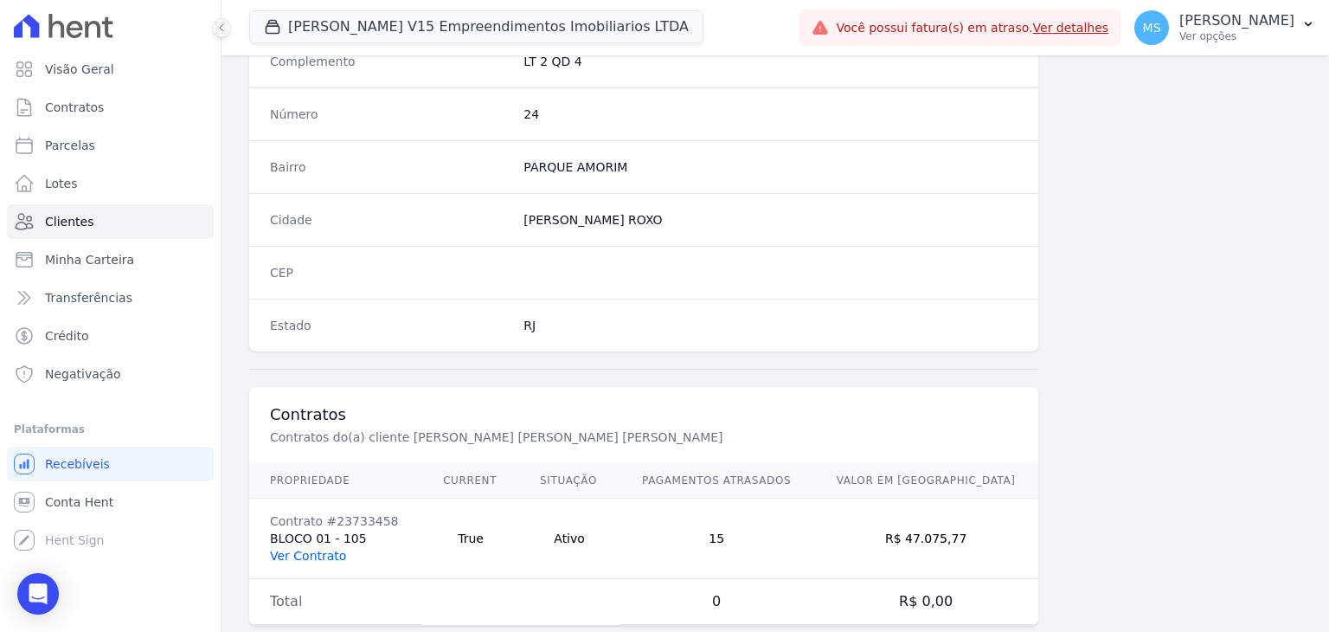
click at [286, 555] on link "Ver Contrato" at bounding box center [308, 556] width 76 height 14
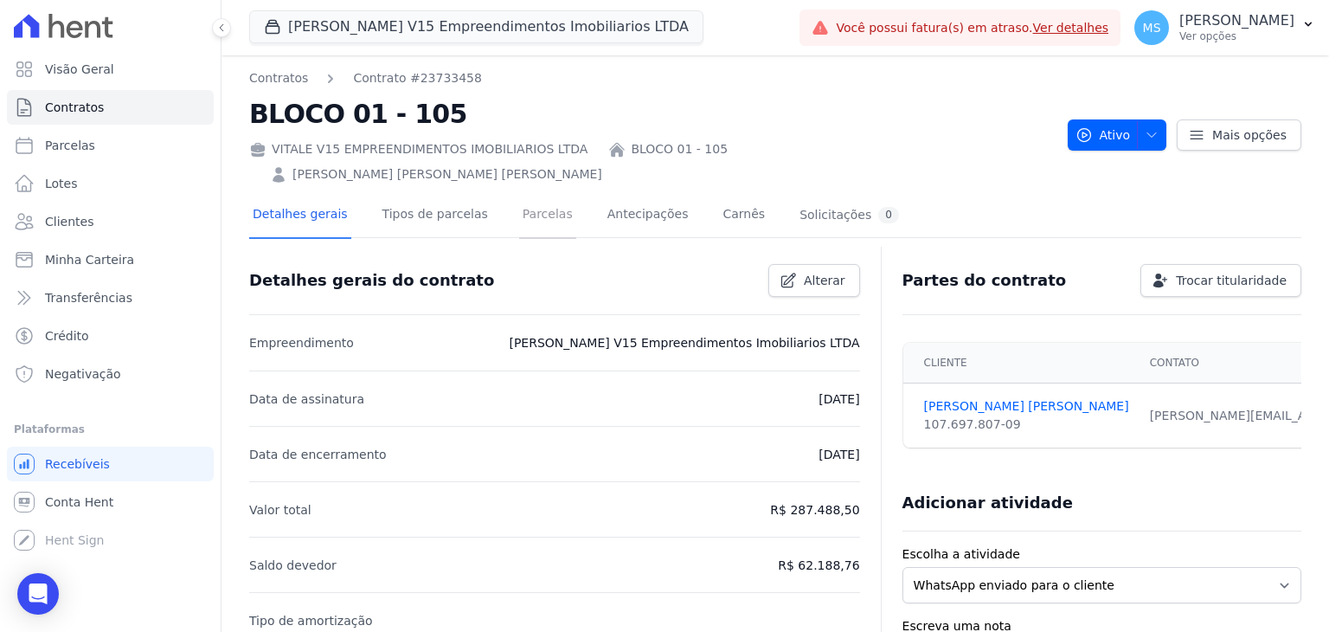
click at [543, 194] on link "Parcelas" at bounding box center [547, 216] width 57 height 46
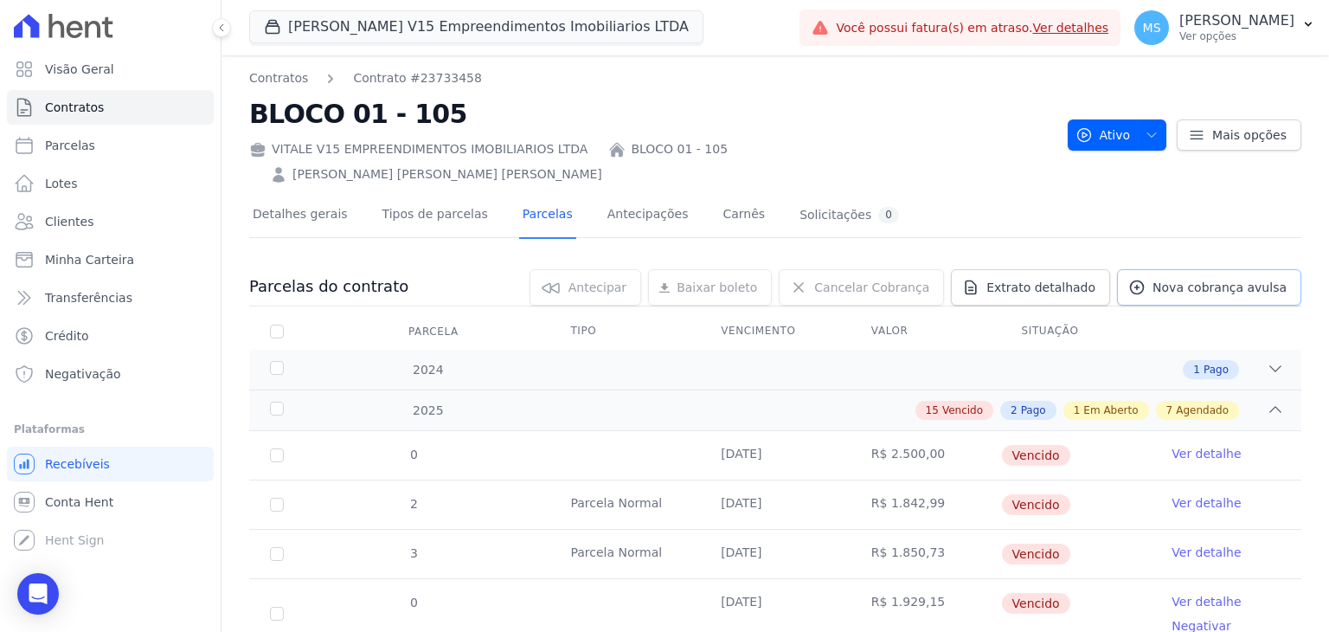
click at [1201, 279] on span "Nova cobrança avulsa" at bounding box center [1219, 287] width 134 height 17
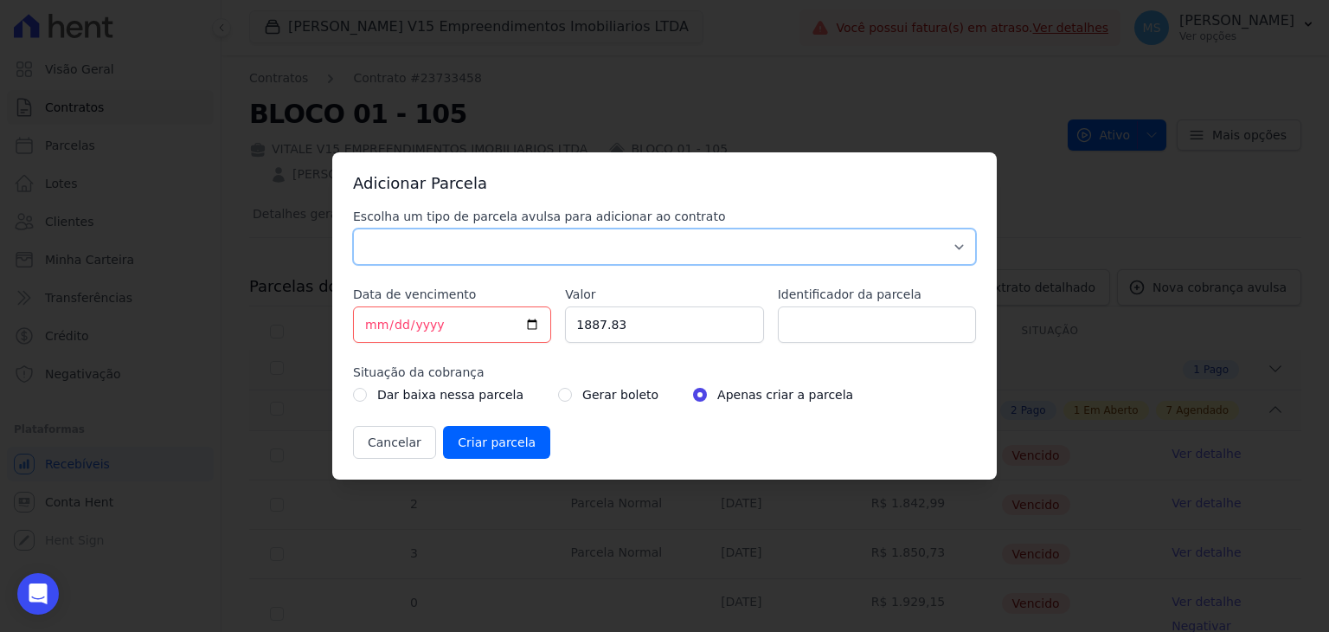
click at [410, 247] on select "Parcela Normal Sinal Caução Intercalada Chaves Pré Chaves Pós Chaves Taxas Quit…" at bounding box center [664, 246] width 623 height 36
select select "others"
click at [353, 228] on select "Parcela Normal Sinal Caução Intercalada Chaves Pré Chaves Pós Chaves Taxas Quit…" at bounding box center [664, 246] width 623 height 36
drag, startPoint x: 627, startPoint y: 331, endPoint x: 260, endPoint y: 99, distance: 434.7
click at [324, 320] on div "Adicionar Parcela Escolha um tipo de parcela avulsa para adicionar ao contrato …" at bounding box center [664, 316] width 1329 height 632
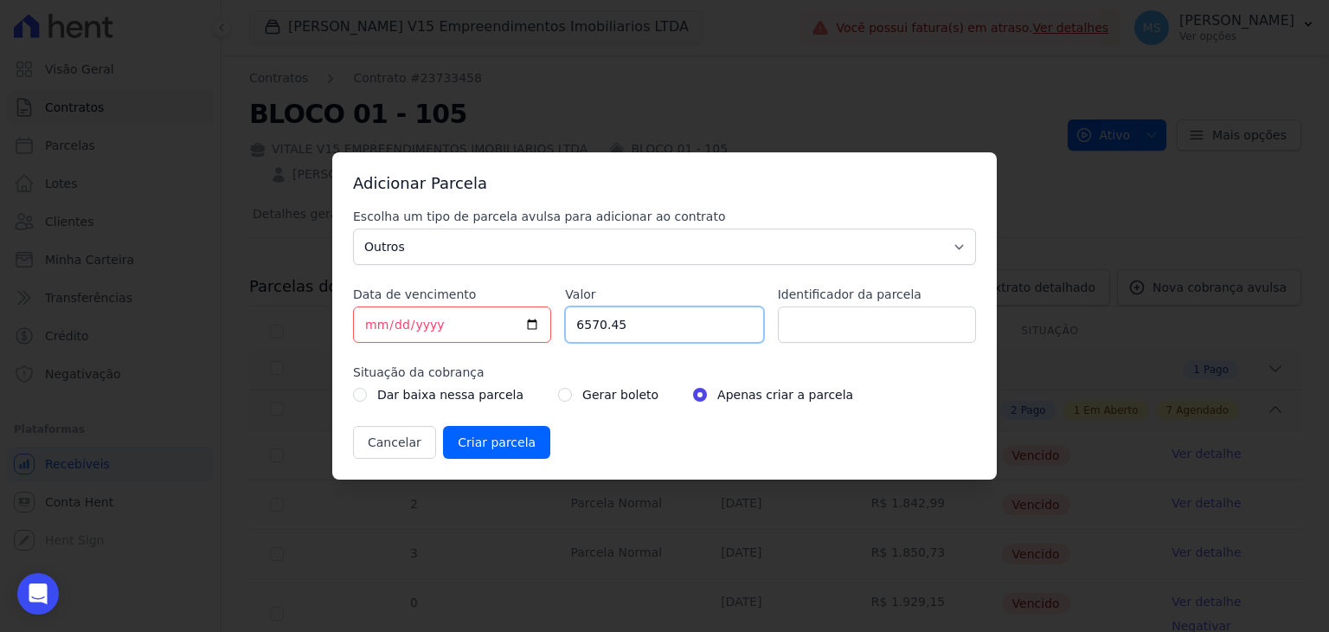
type input "6570.45"
type input "BOLETO AVULSO - 251315"
click at [558, 384] on div "Gerar boleto" at bounding box center [608, 394] width 100 height 21
click at [538, 397] on div "Dar baixa nessa parcela Gerar boleto Apenas criar a parcela" at bounding box center [664, 394] width 623 height 21
click at [558, 397] on input "radio" at bounding box center [565, 395] width 14 height 14
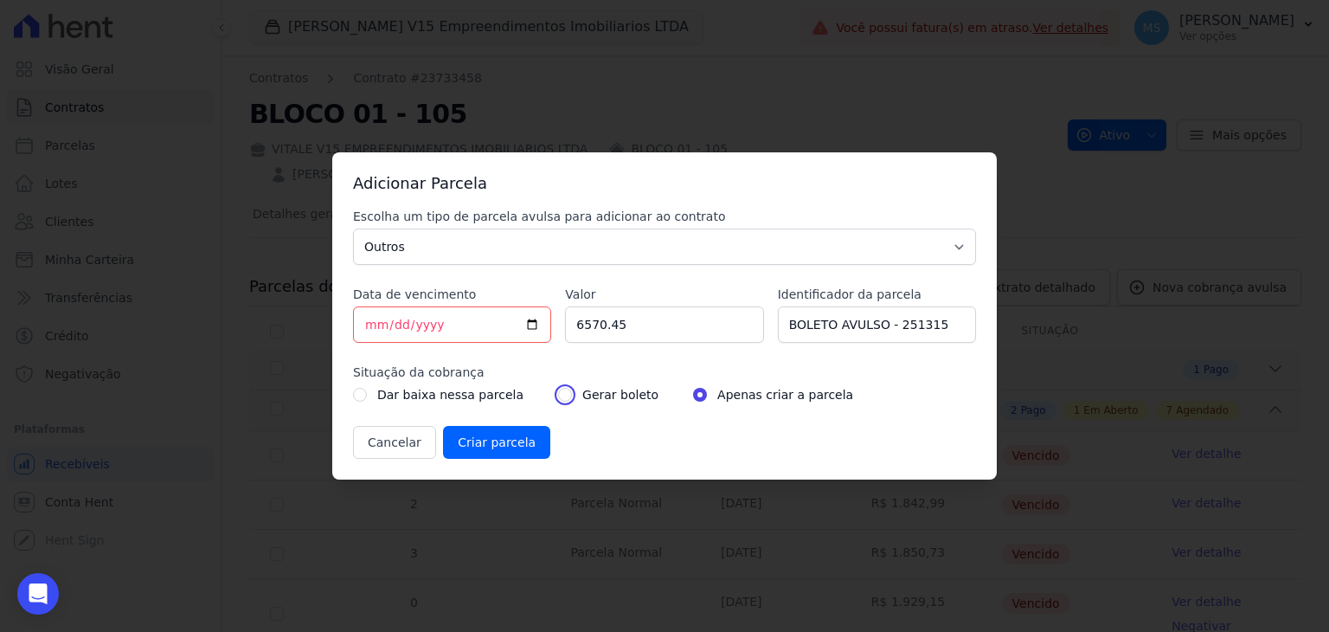
radio input "true"
click at [459, 443] on input "Criar parcela" at bounding box center [496, 442] width 107 height 33
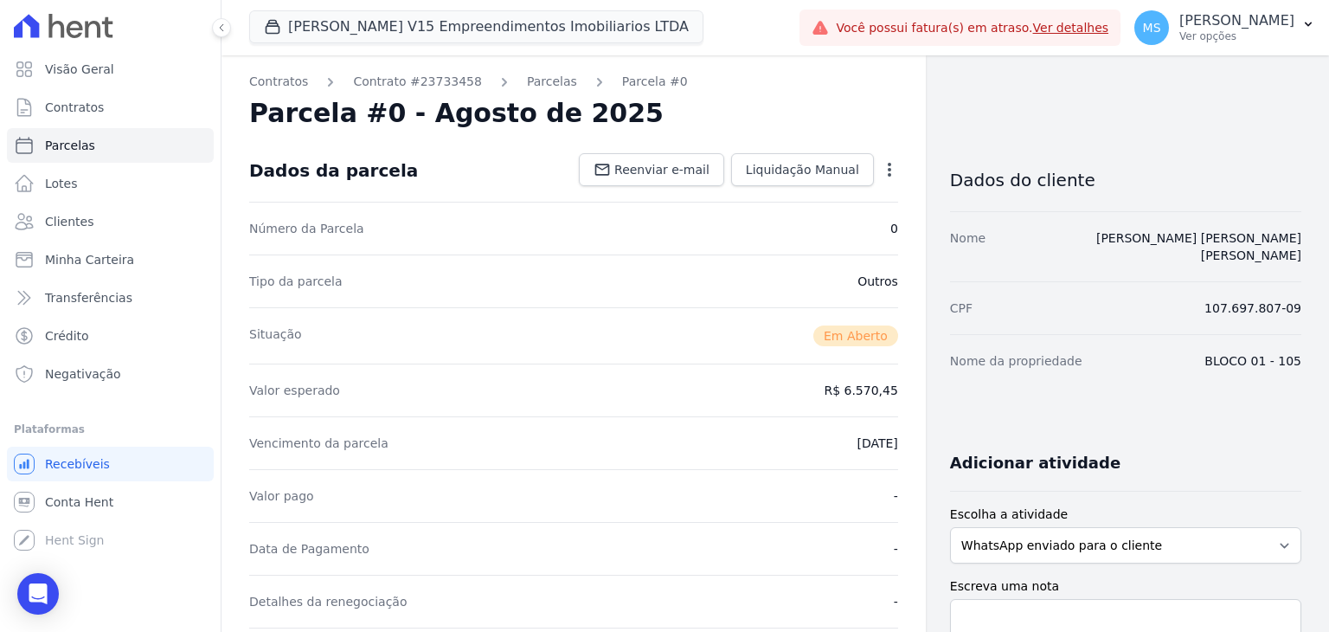
scroll to position [550, 0]
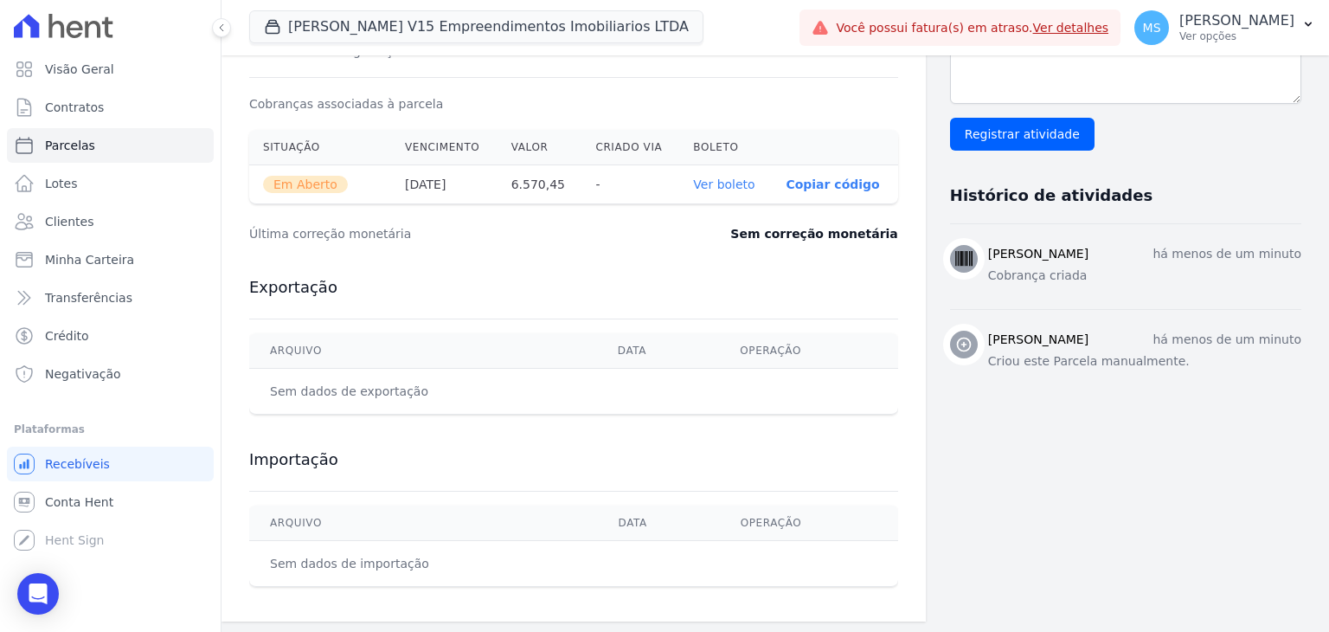
click at [726, 183] on link "Ver boleto" at bounding box center [723, 184] width 61 height 14
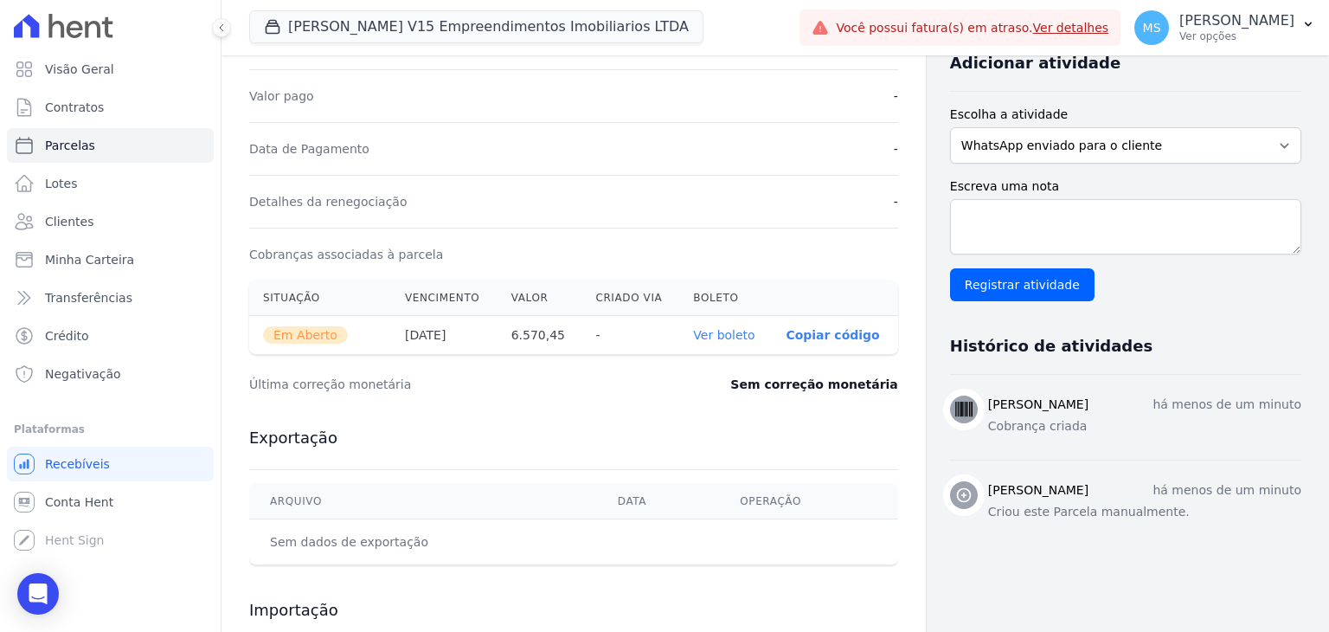
scroll to position [291, 0]
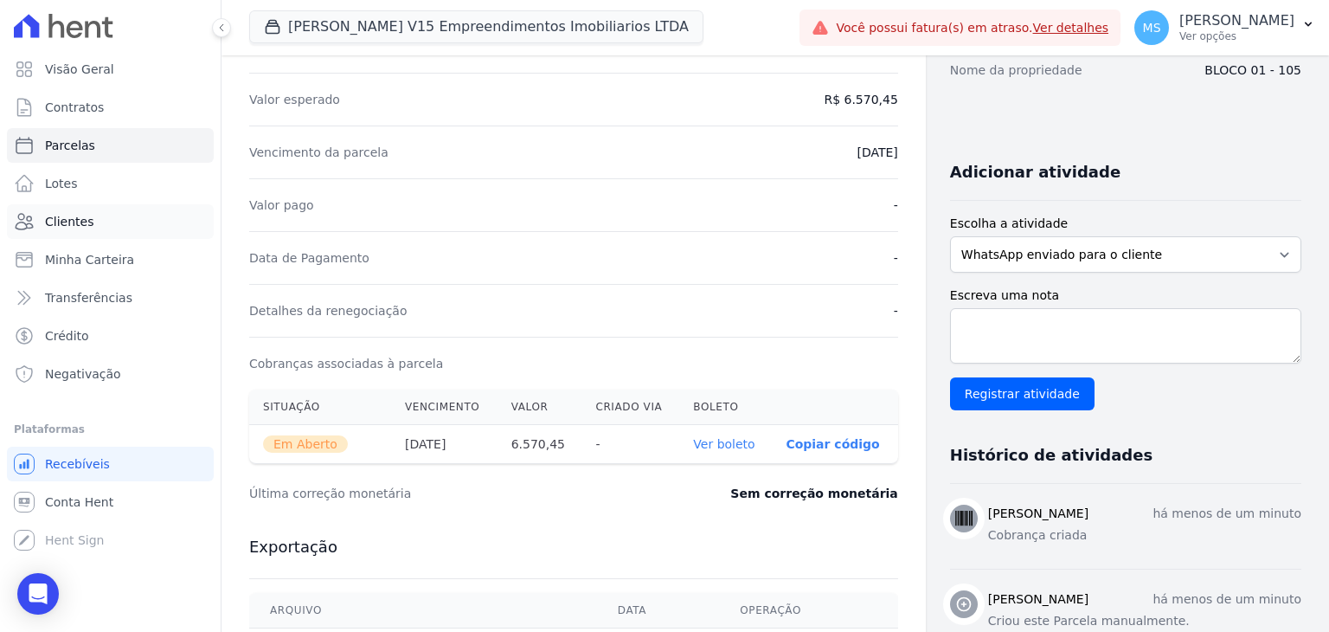
click at [78, 217] on span "Clientes" at bounding box center [69, 221] width 48 height 17
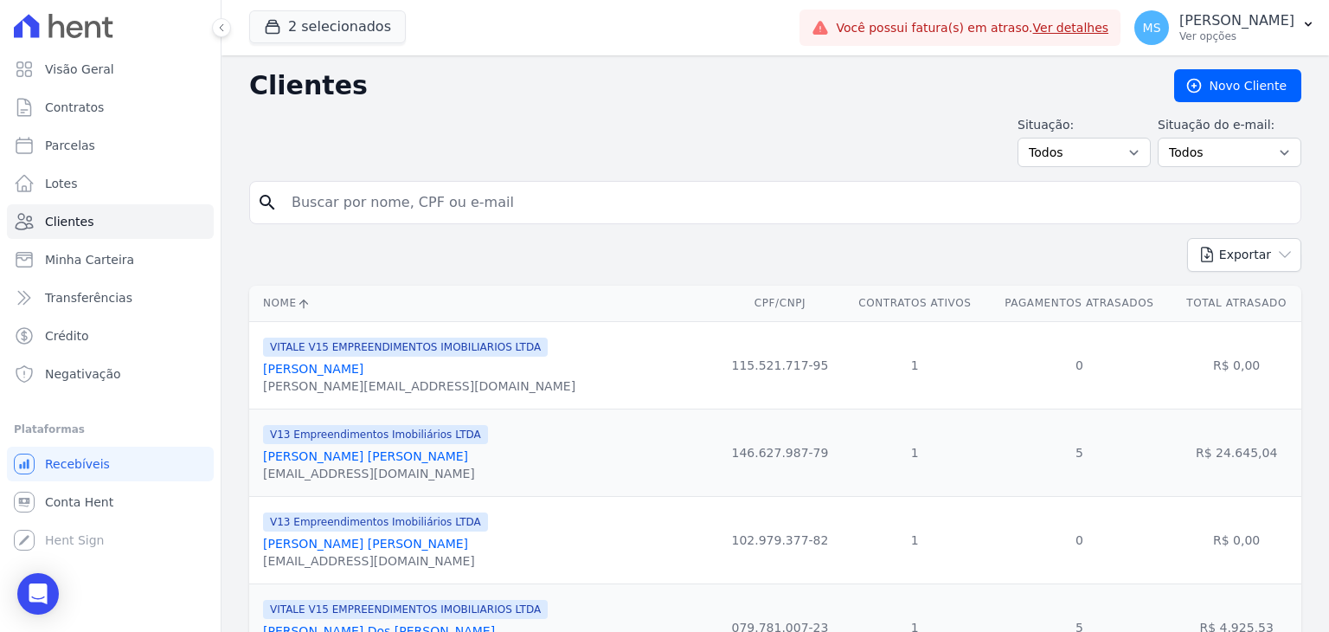
click at [315, 215] on input "search" at bounding box center [787, 202] width 1012 height 35
type input "l"
type input "luiz carlos"
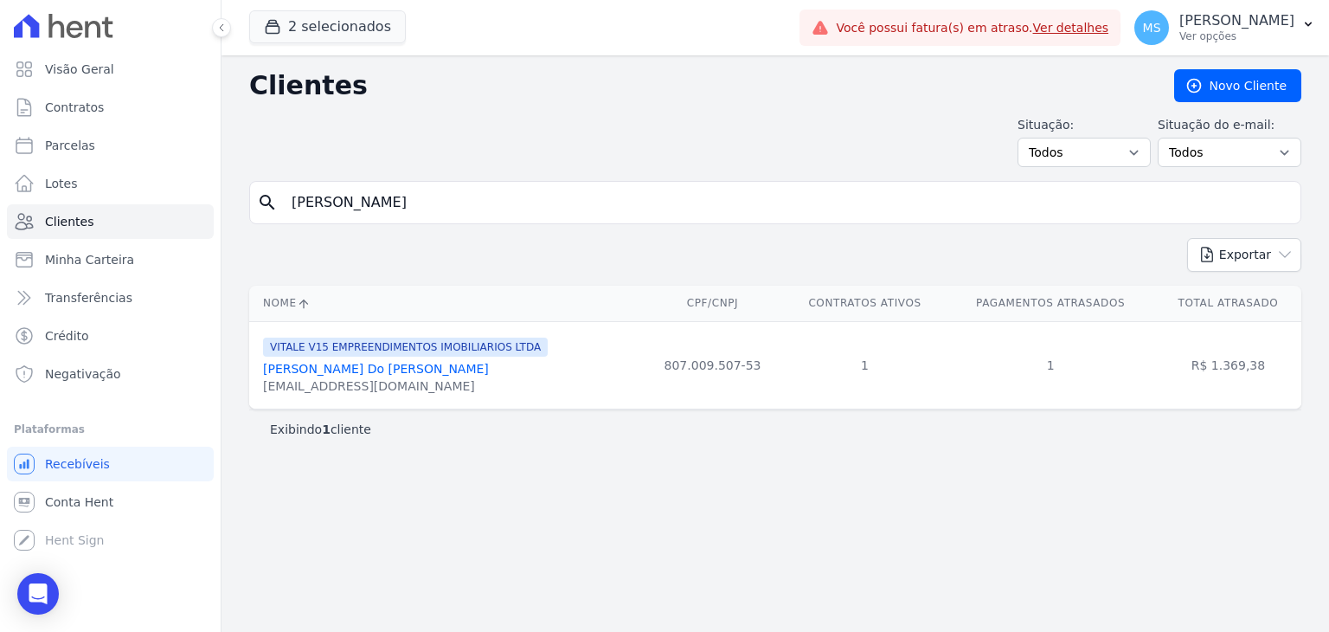
click at [382, 364] on link "Luiz Carlos Do Nascimento" at bounding box center [376, 369] width 226 height 14
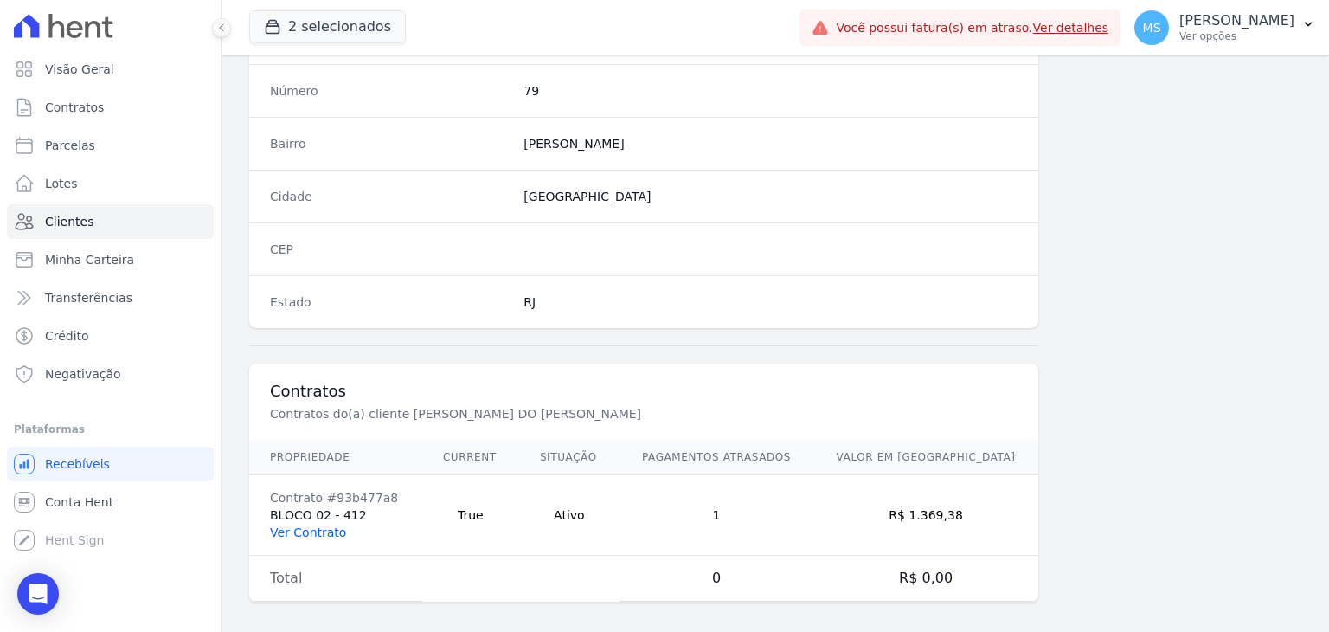
scroll to position [982, 0]
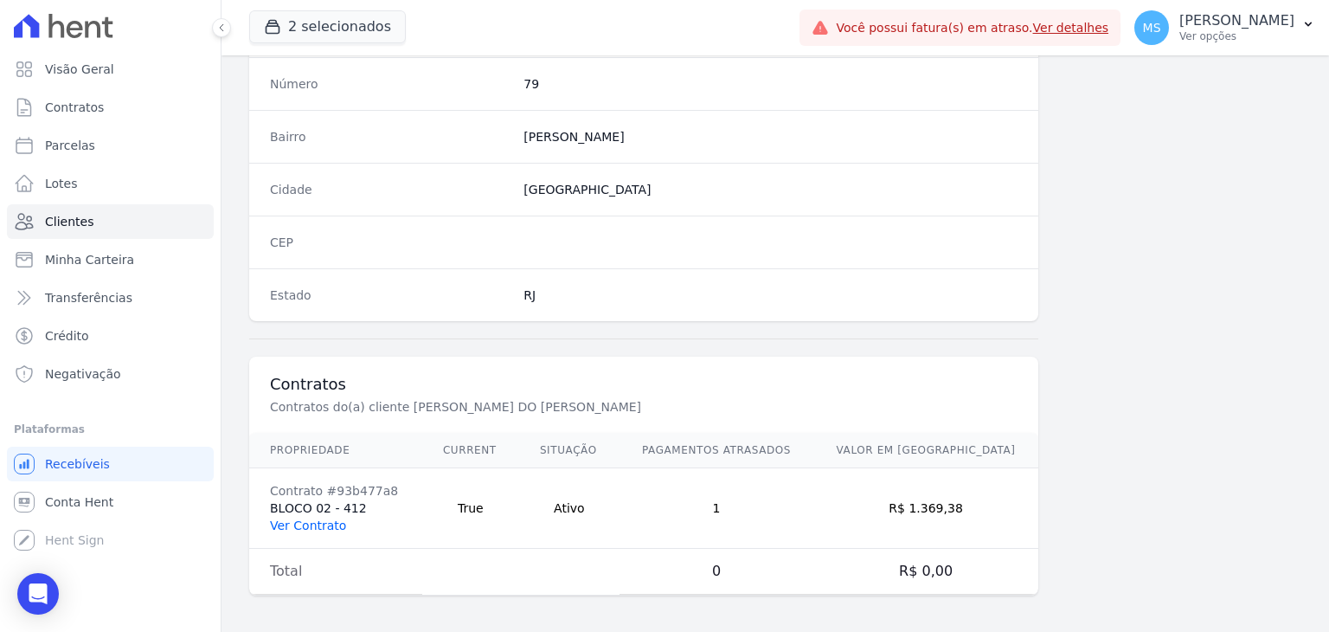
click at [317, 523] on link "Ver Contrato" at bounding box center [308, 525] width 76 height 14
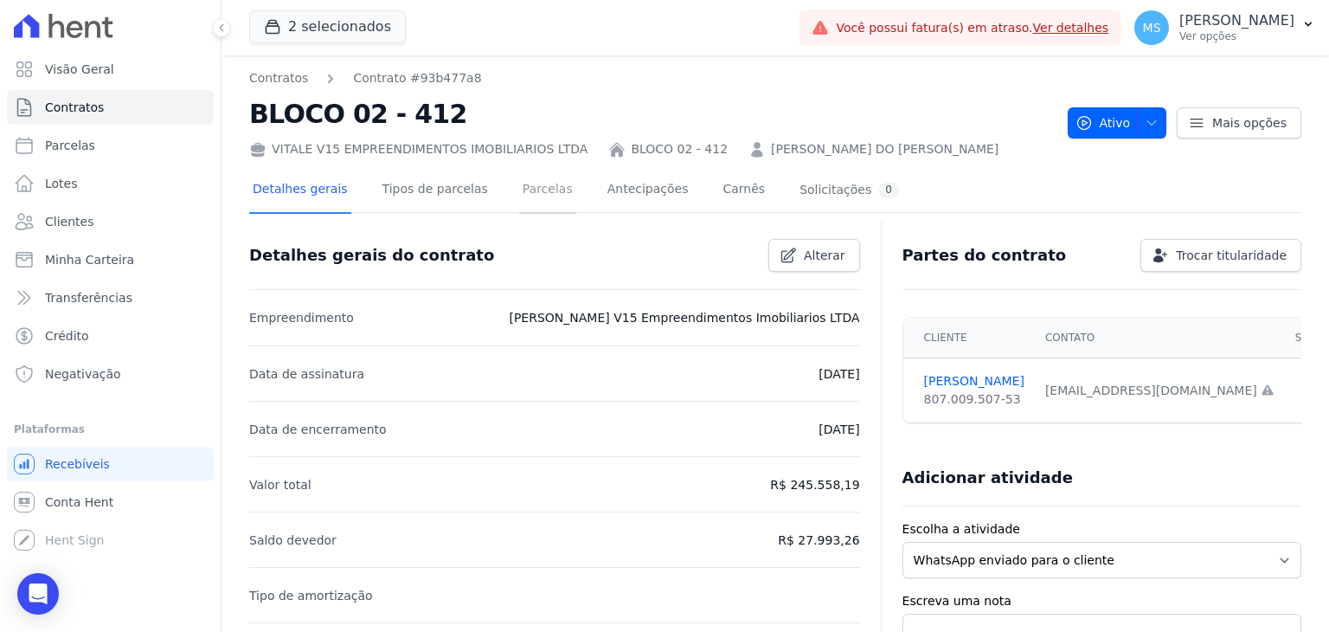
click at [519, 189] on link "Parcelas" at bounding box center [547, 191] width 57 height 46
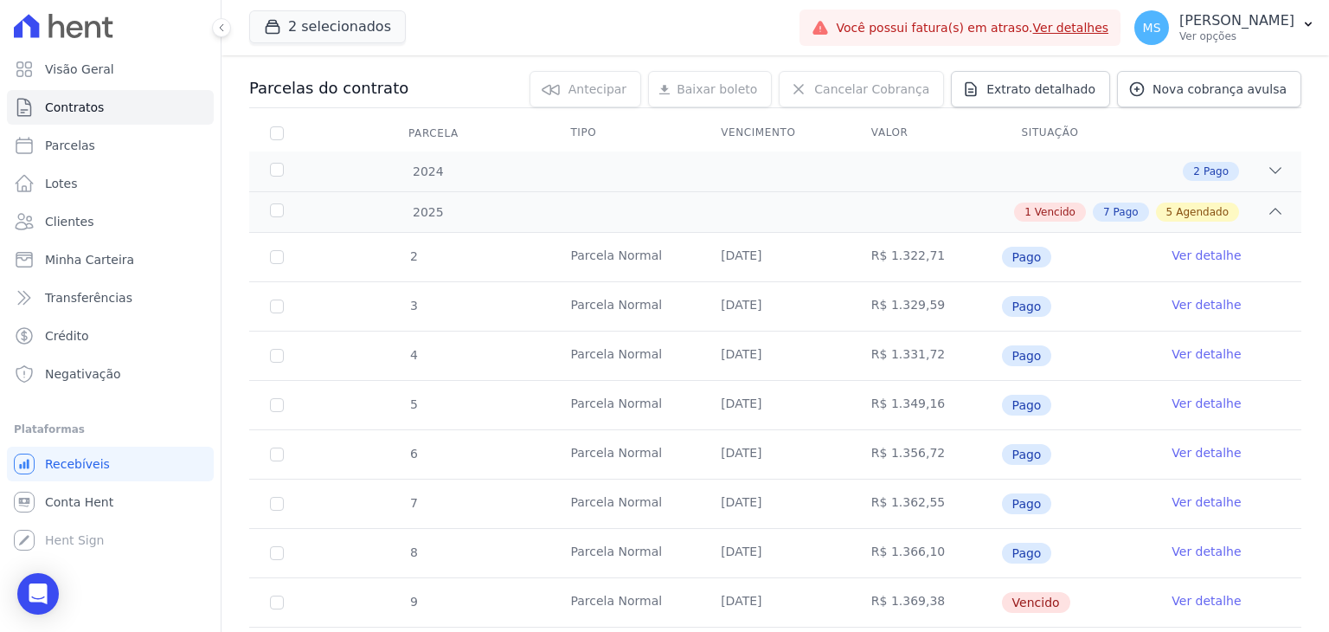
scroll to position [433, 0]
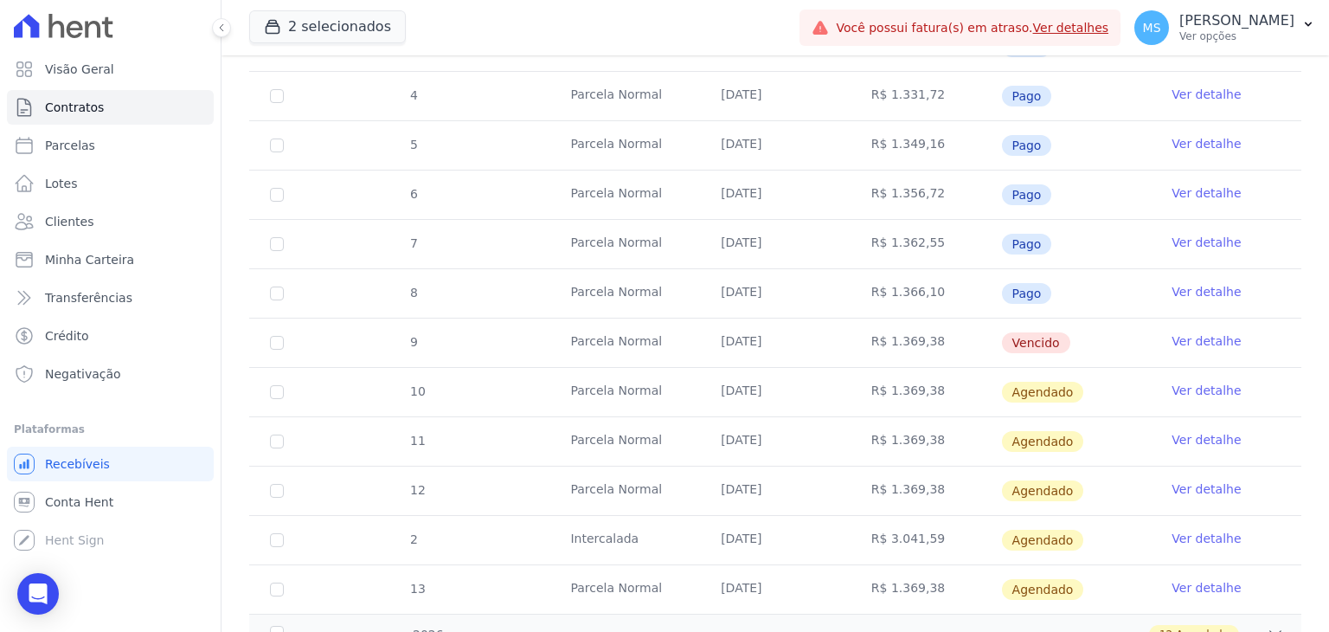
click at [1192, 338] on link "Ver detalhe" at bounding box center [1206, 340] width 69 height 17
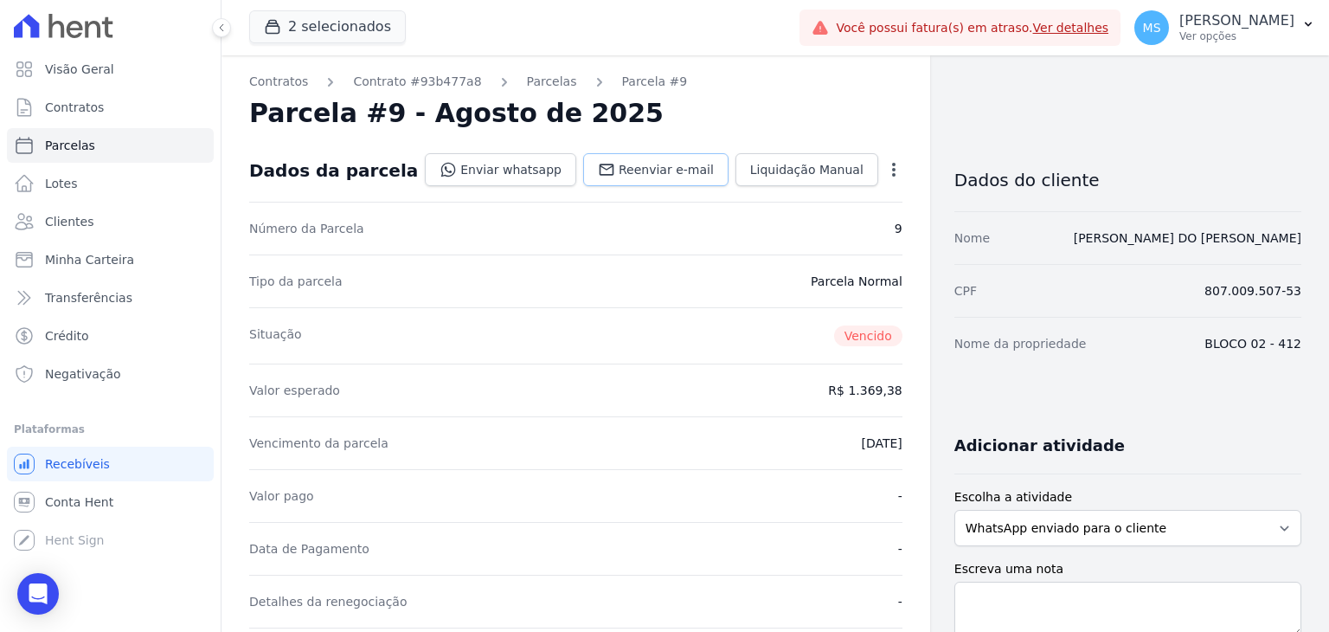
click at [645, 170] on span "Reenviar e-mail" at bounding box center [666, 169] width 95 height 17
click at [298, 79] on link "Contratos" at bounding box center [278, 82] width 59 height 18
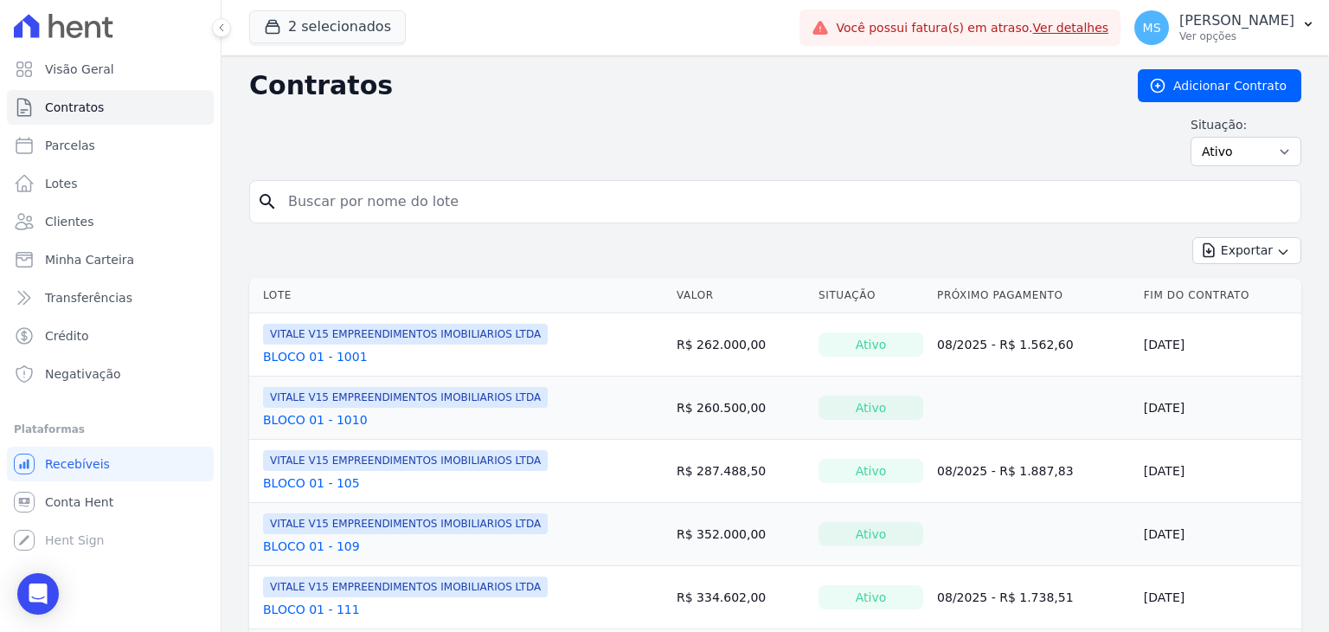
click at [363, 191] on input "search" at bounding box center [786, 201] width 1016 height 35
type input "luiz nascimento"
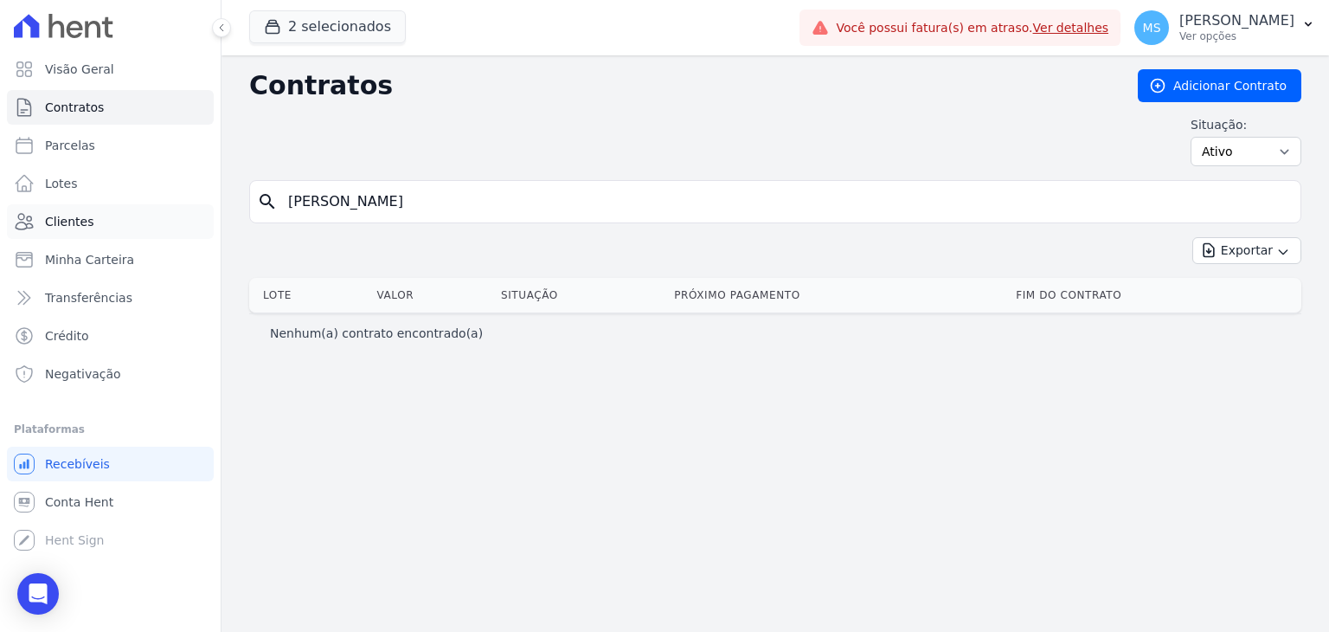
click at [66, 222] on span "Clientes" at bounding box center [69, 221] width 48 height 17
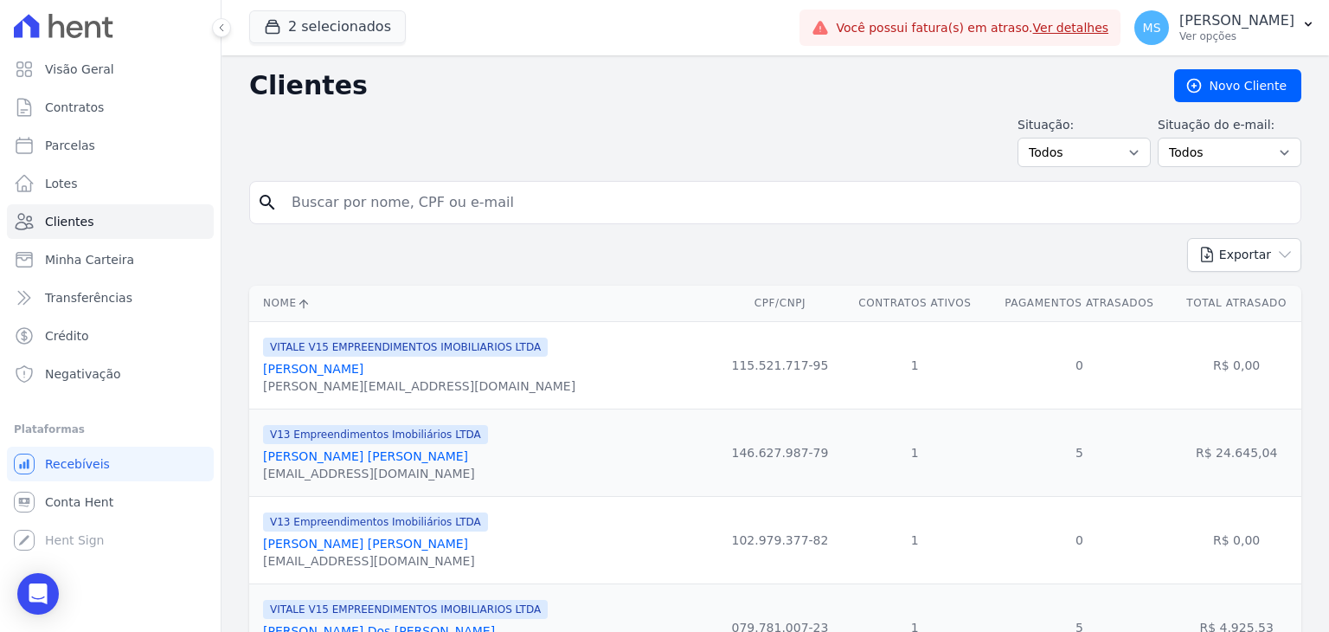
click at [479, 192] on input "search" at bounding box center [787, 202] width 1012 height 35
type input "luiz carlos"
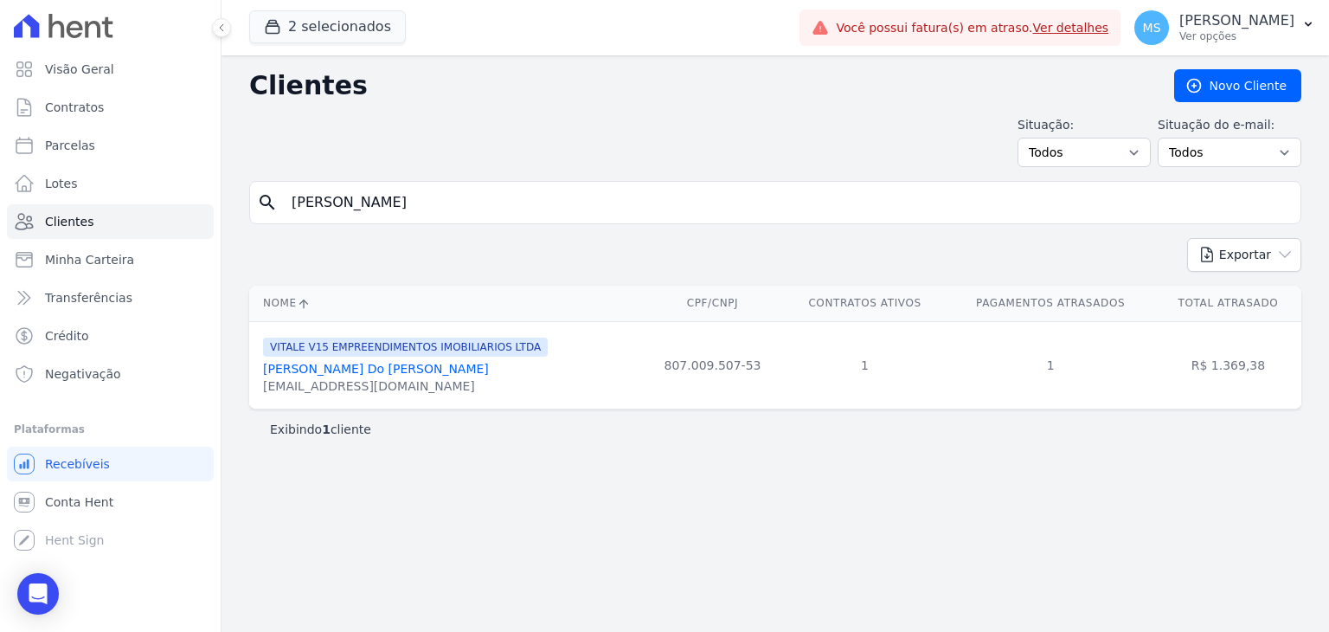
click at [339, 364] on link "Luiz Carlos Do Nascimento" at bounding box center [376, 369] width 226 height 14
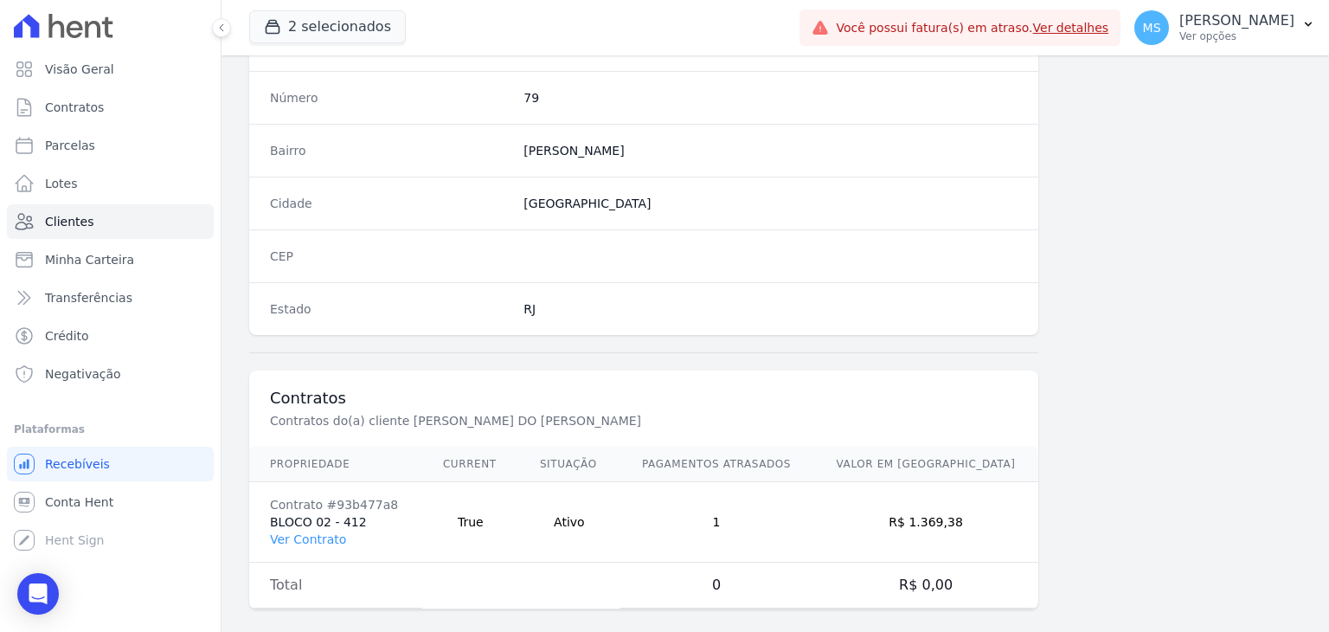
scroll to position [982, 0]
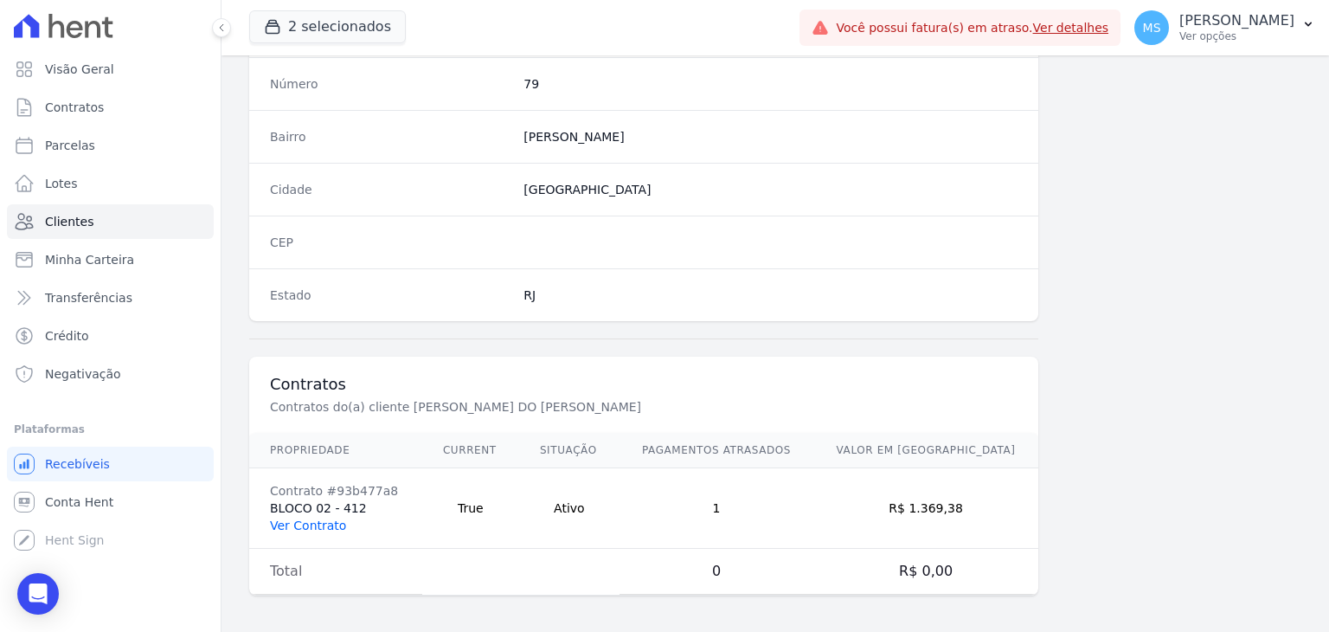
click at [320, 527] on link "Ver Contrato" at bounding box center [308, 525] width 76 height 14
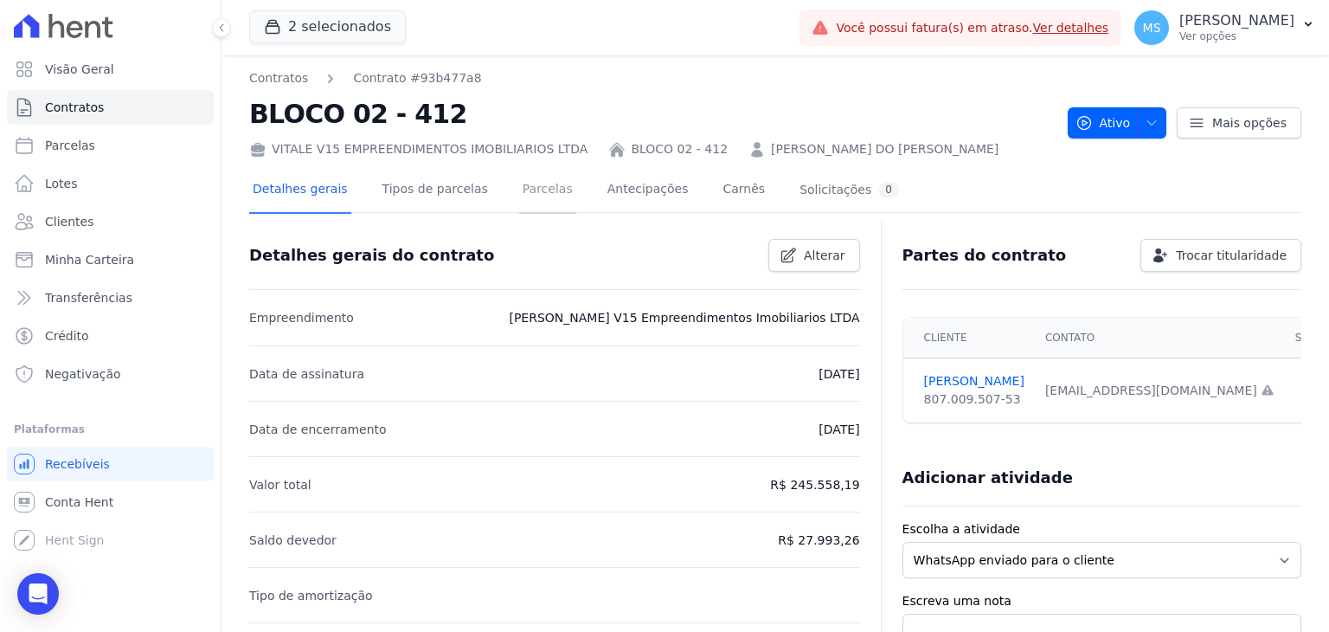
click at [519, 195] on link "Parcelas" at bounding box center [547, 191] width 57 height 46
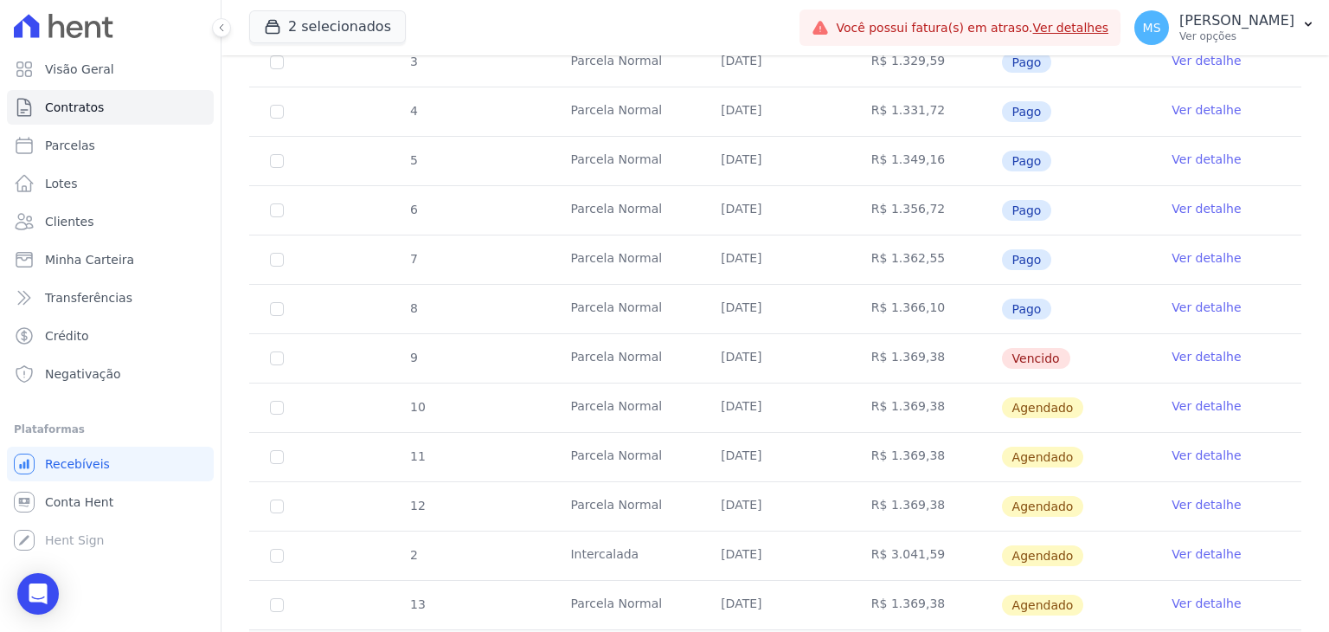
scroll to position [504, 0]
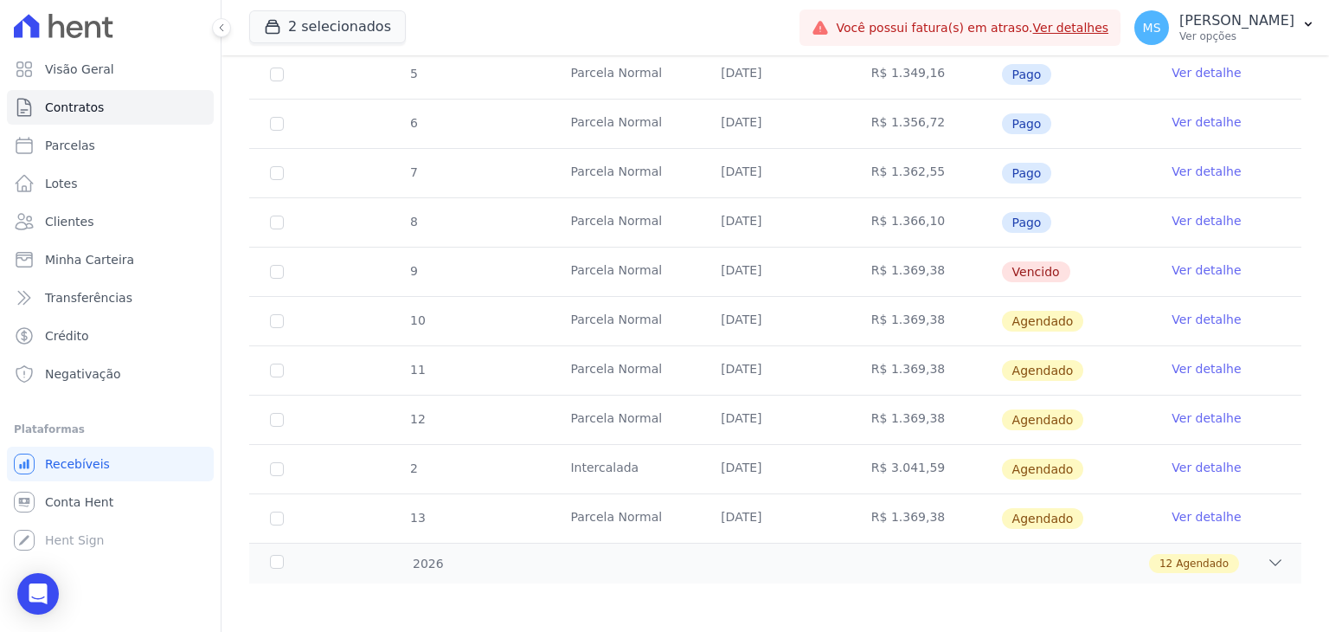
click at [1194, 261] on link "Ver detalhe" at bounding box center [1206, 269] width 69 height 17
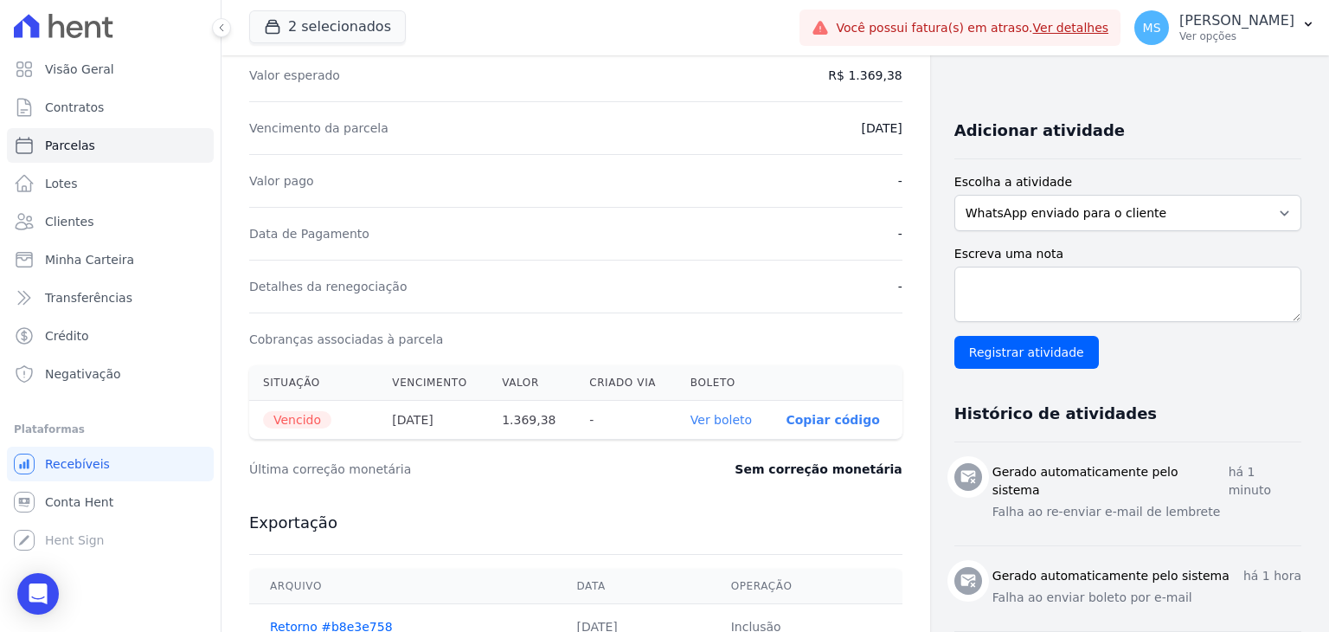
scroll to position [346, 0]
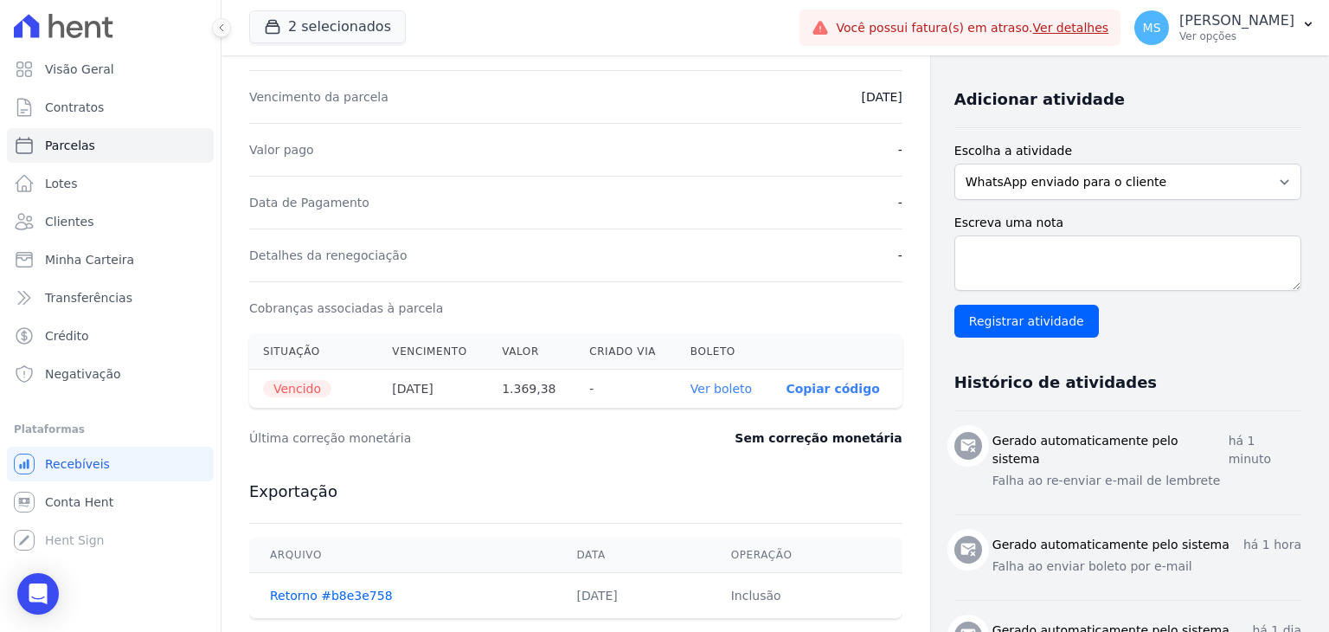
click at [709, 388] on link "Ver boleto" at bounding box center [720, 389] width 61 height 14
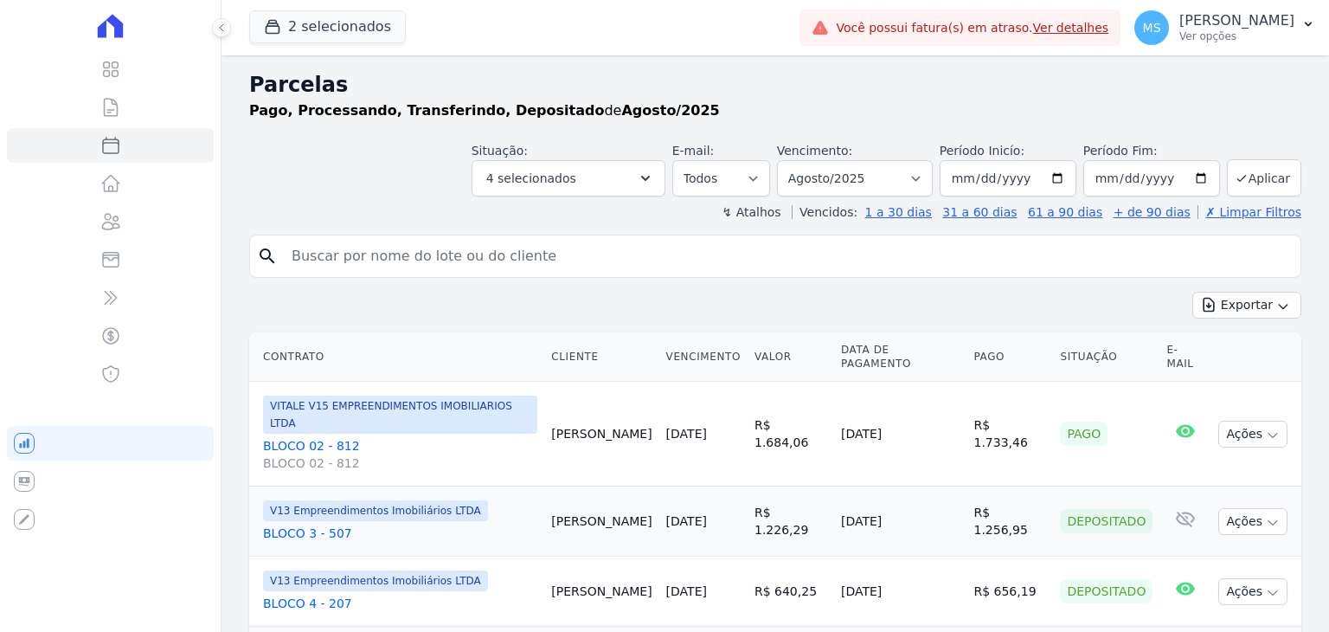
select select
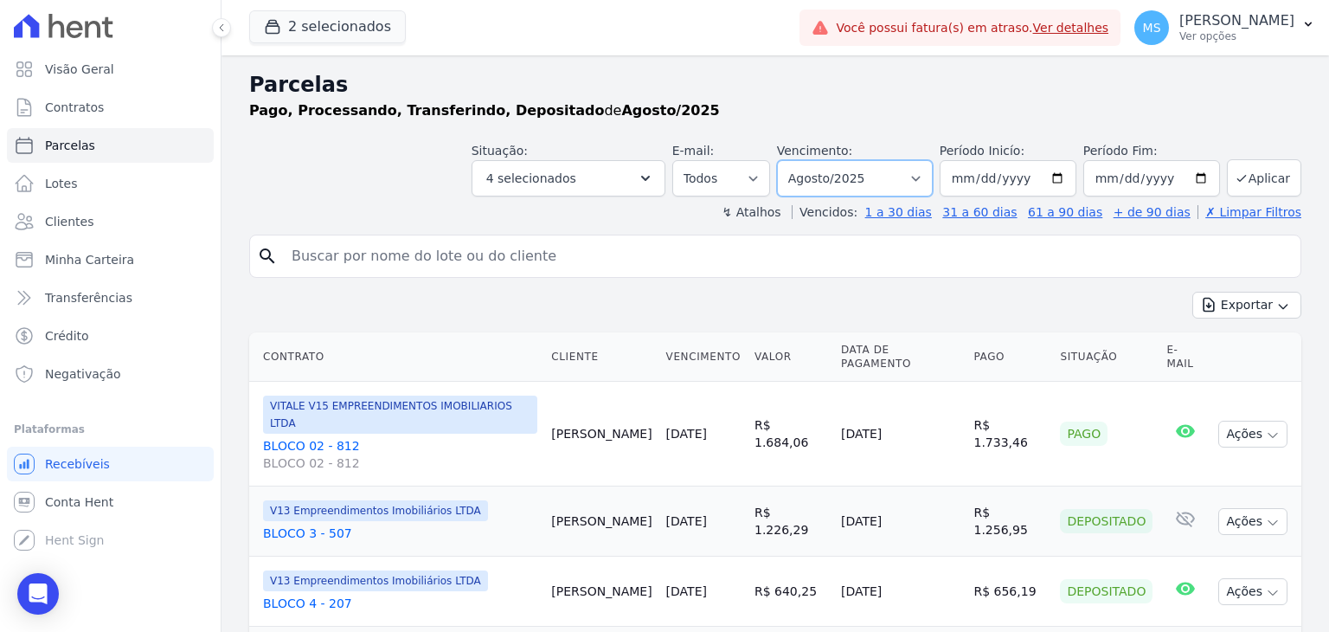
click at [824, 177] on select "Filtrar por período ──────── Todos os meses Agosto/2023 Setembro/2023 Outubro/2…" at bounding box center [855, 178] width 156 height 36
click at [1253, 185] on button "Aplicar" at bounding box center [1264, 177] width 74 height 37
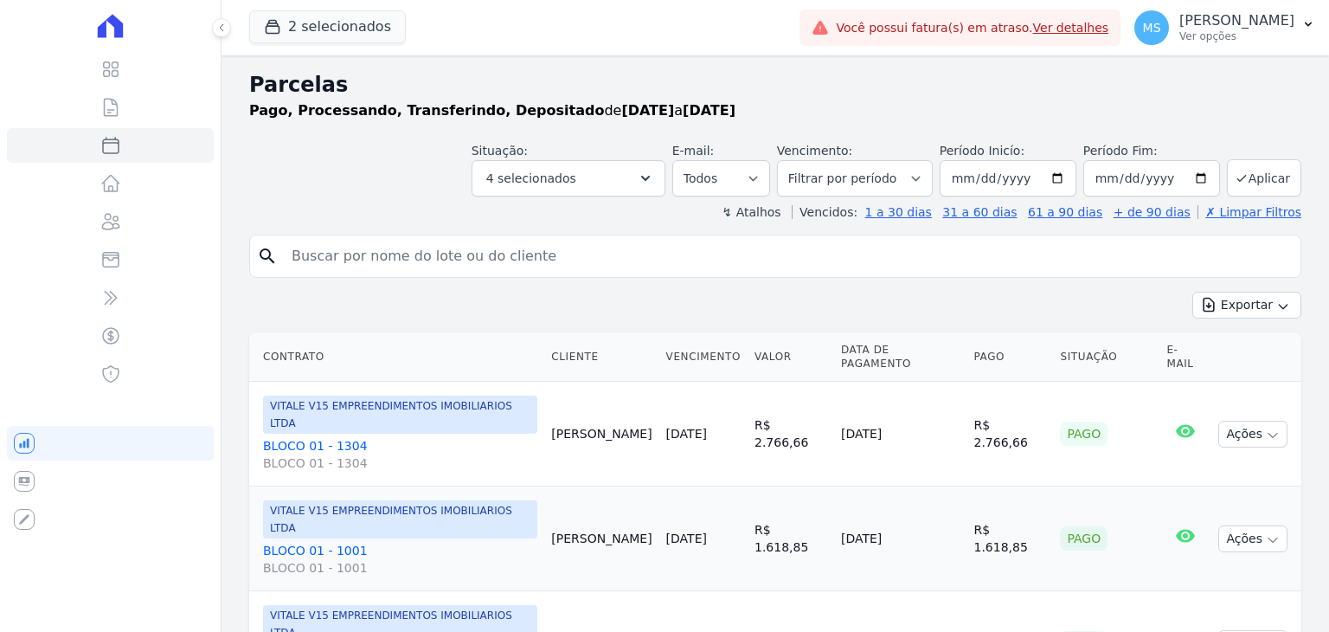
select select
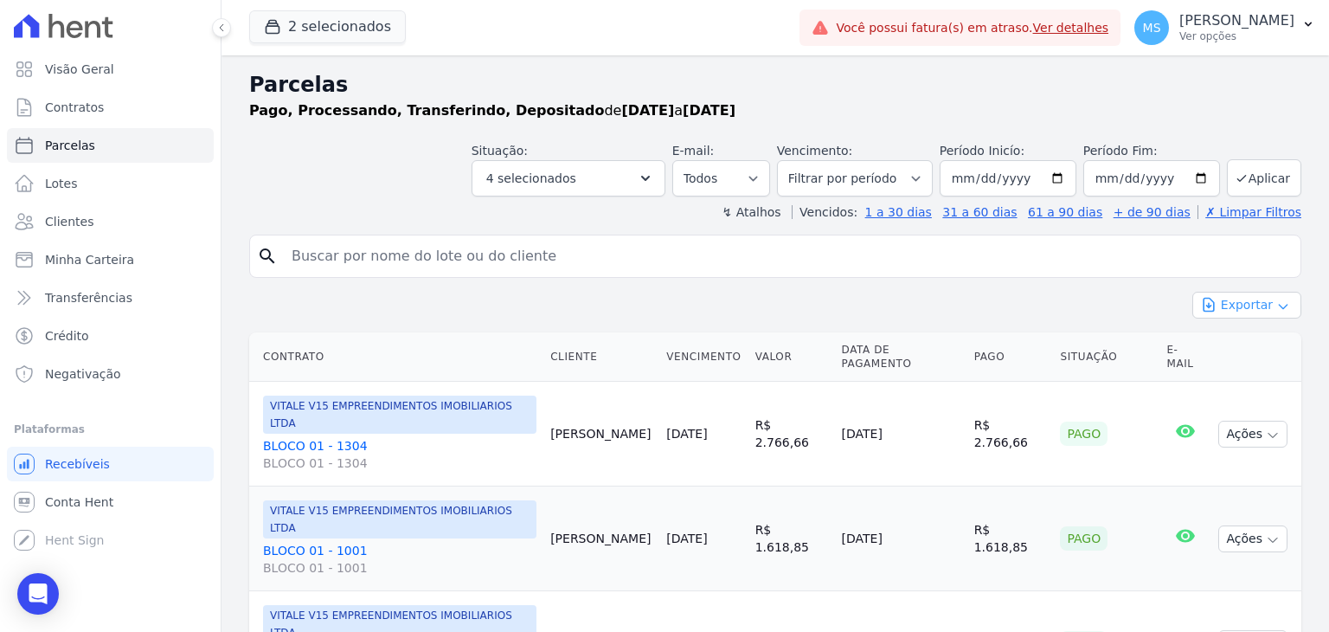
click at [1236, 305] on button "Exportar" at bounding box center [1246, 305] width 109 height 27
click at [966, 178] on input "2025-08-01" at bounding box center [1008, 178] width 137 height 36
type input "2025-08-01"
type input "2025-07-01"
click at [1241, 180] on button "Aplicar" at bounding box center [1264, 177] width 74 height 37
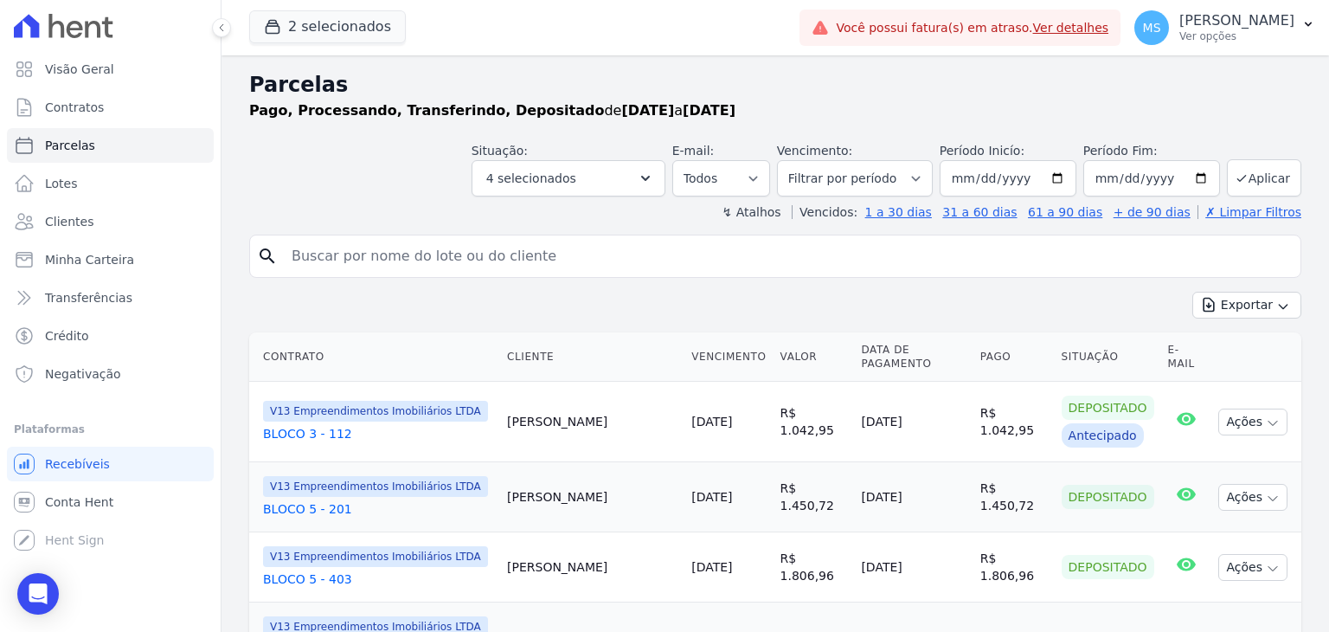
select select
click at [1251, 299] on button "Exportar" at bounding box center [1246, 305] width 109 height 27
click at [1216, 370] on span "Exportar CSV" at bounding box center [1245, 375] width 92 height 17
click at [1266, 29] on p "[PERSON_NAME]" at bounding box center [1236, 20] width 115 height 17
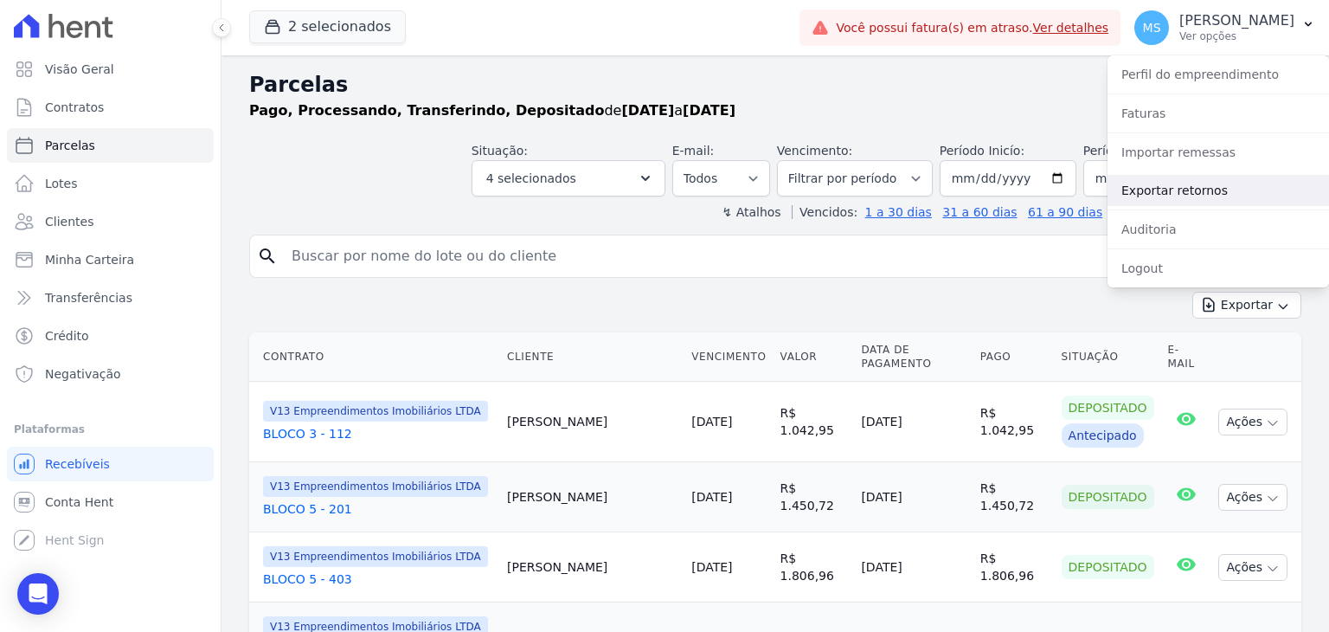
click at [1204, 188] on link "Exportar retornos" at bounding box center [1217, 190] width 221 height 31
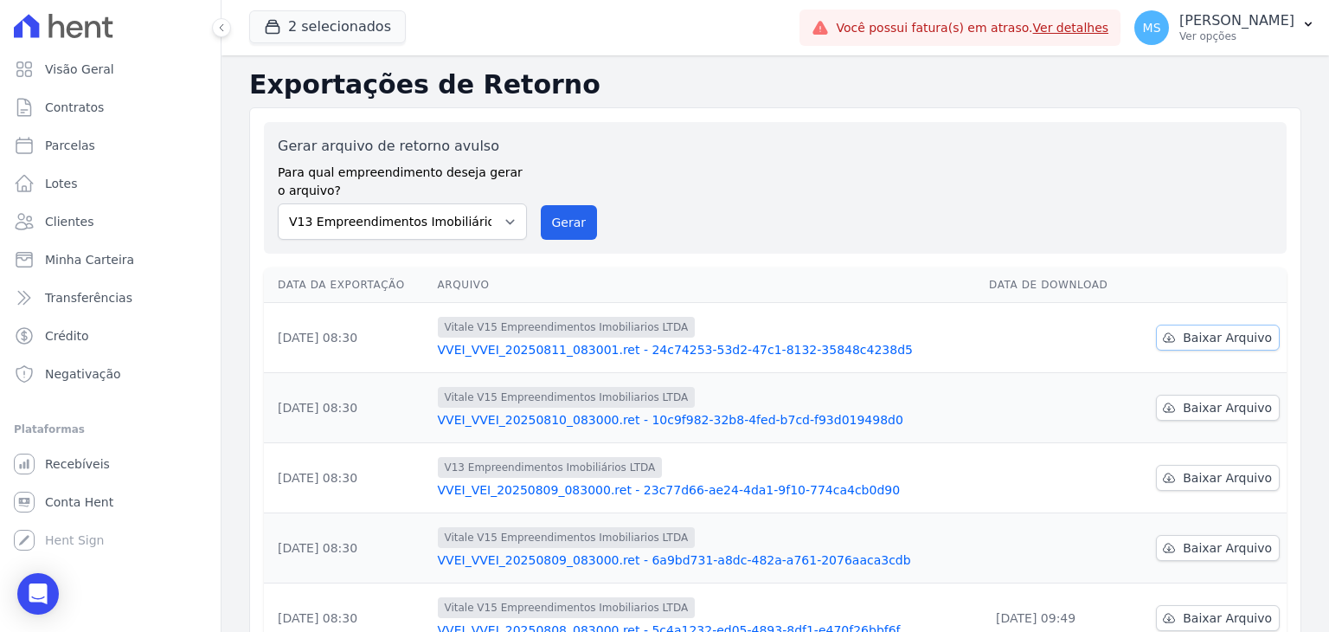
click at [1185, 336] on span "Baixar Arquivo" at bounding box center [1227, 337] width 89 height 17
click at [1173, 405] on link "Baixar Arquivo" at bounding box center [1218, 408] width 124 height 26
click at [414, 217] on select "Flow - V9 Empreendimentos Imobiliários LTDA. On - V11 Empreendimentos Imobiliár…" at bounding box center [402, 221] width 249 height 36
click at [1184, 477] on span "Baixar Arquivo" at bounding box center [1227, 477] width 89 height 17
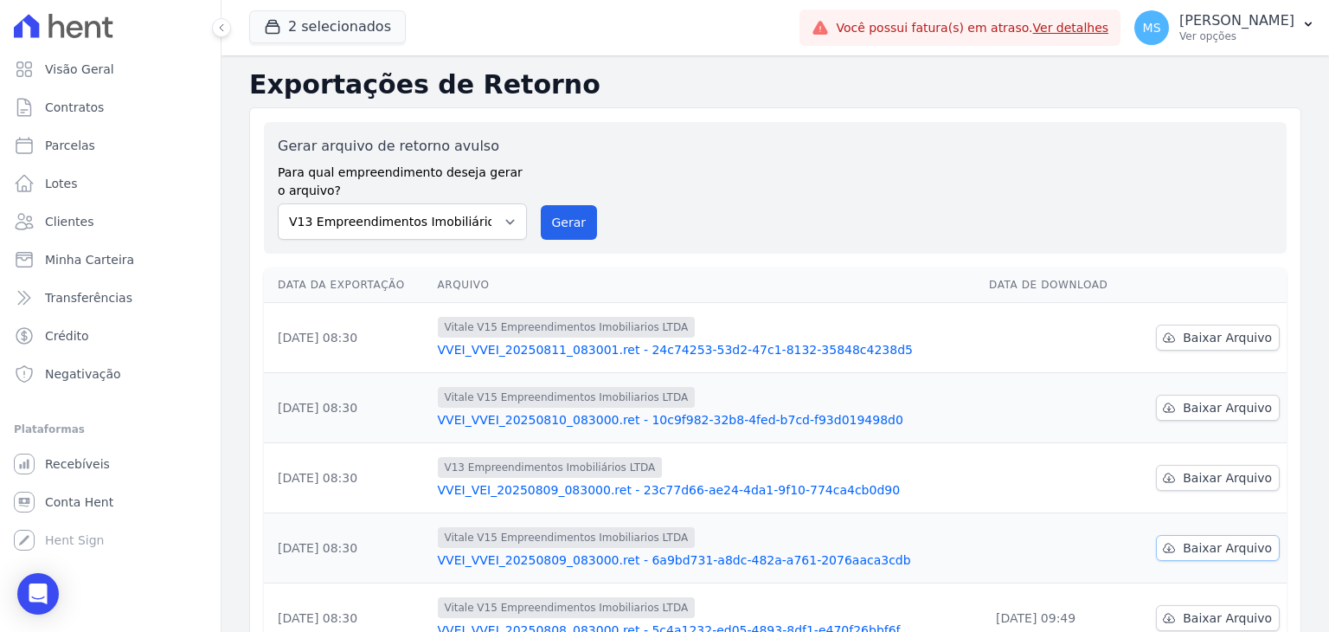
click at [1192, 549] on span "Baixar Arquivo" at bounding box center [1227, 547] width 89 height 17
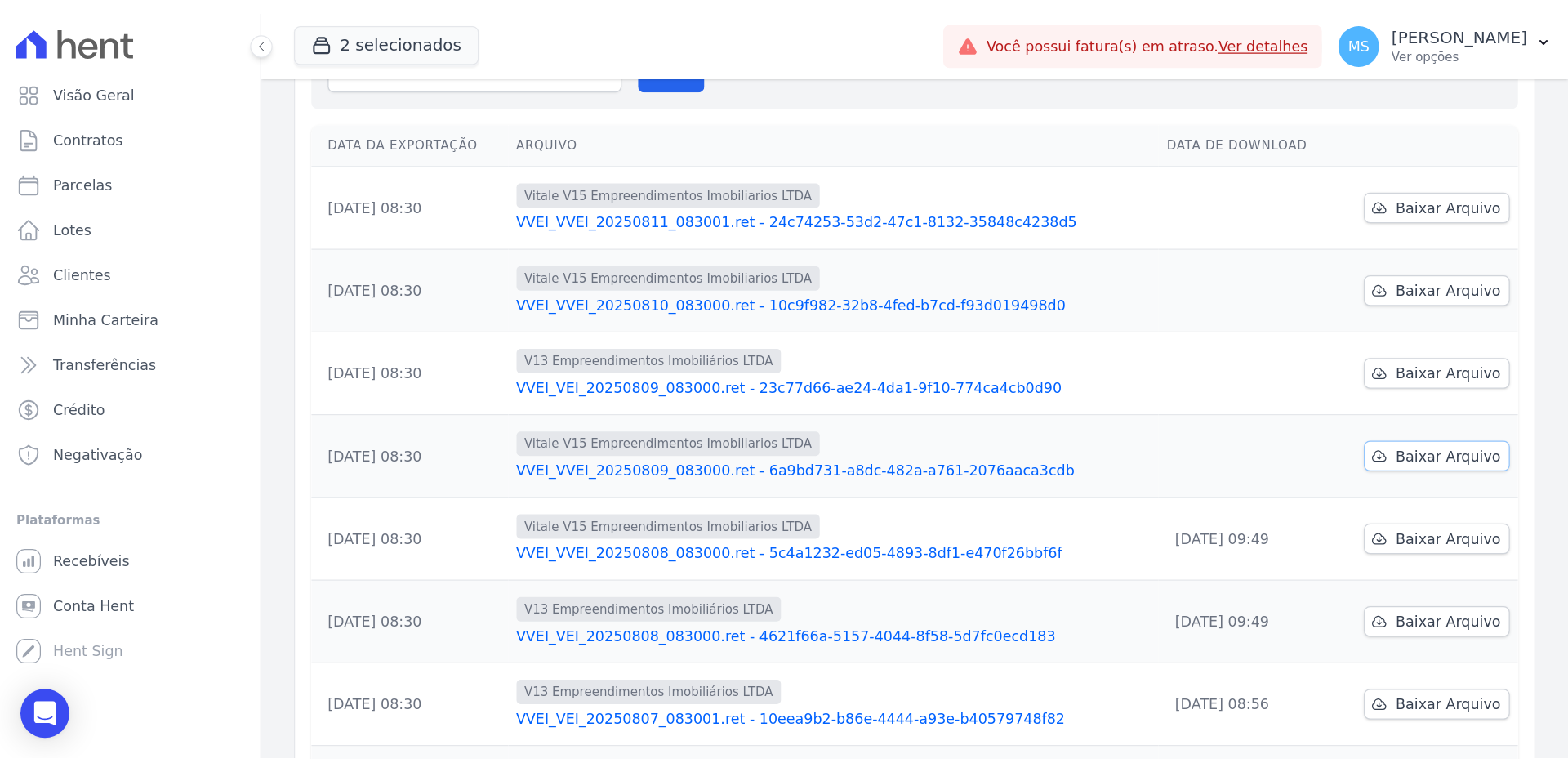
scroll to position [146, 0]
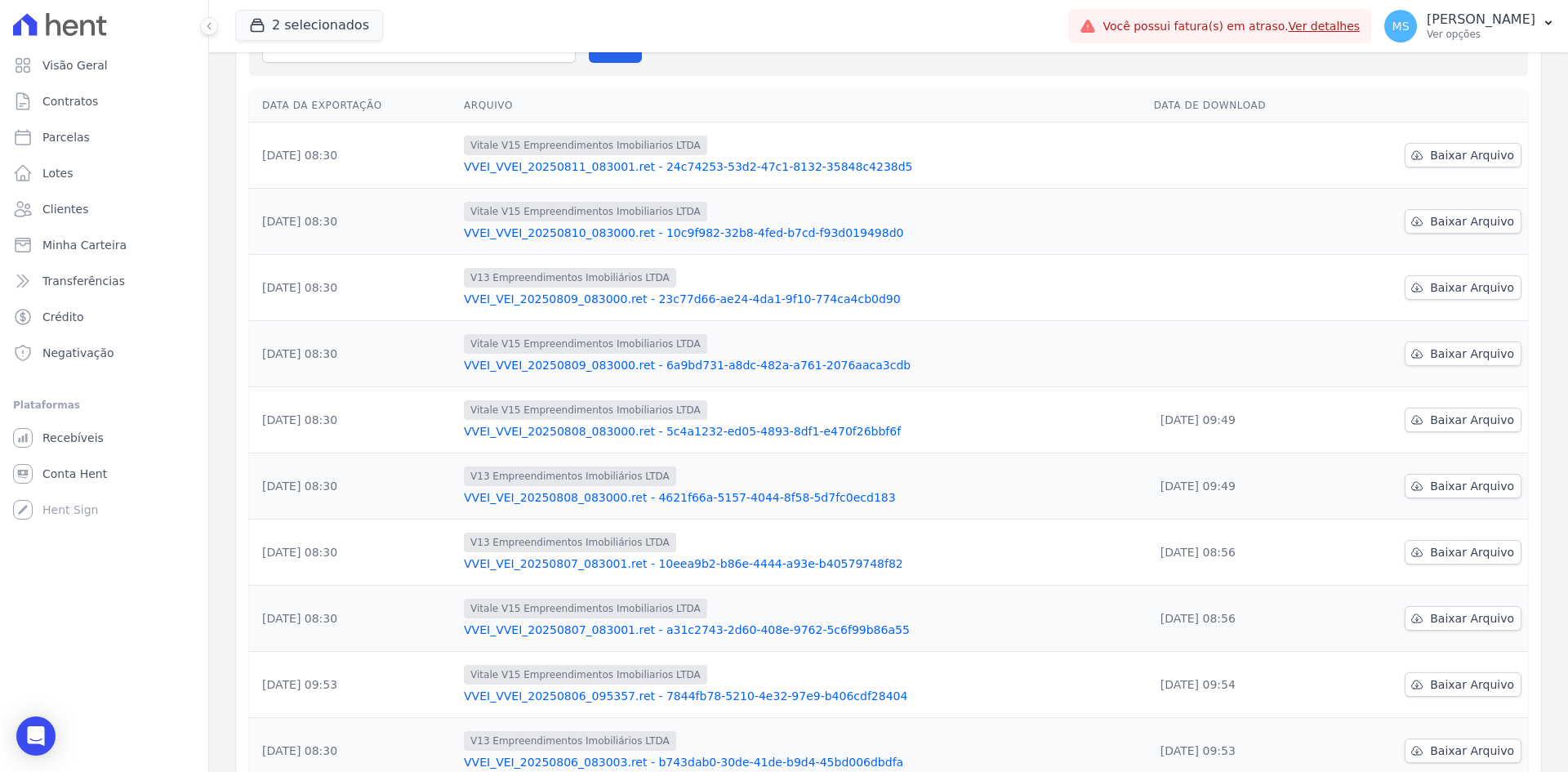
drag, startPoint x: 258, startPoint y: 282, endPoint x: 362, endPoint y: 292, distance: 104.5
click at [362, 292] on td "[DATE] 08:30" at bounding box center [353, 288] width 209 height 66
click at [617, 292] on link "VVEI_VEI_20250809_083000.ret - 23c77d66-ae24-4da1-9f10-774ca4cb0d90" at bounding box center [801, 298] width 677 height 16
